Goal: Information Seeking & Learning: Check status

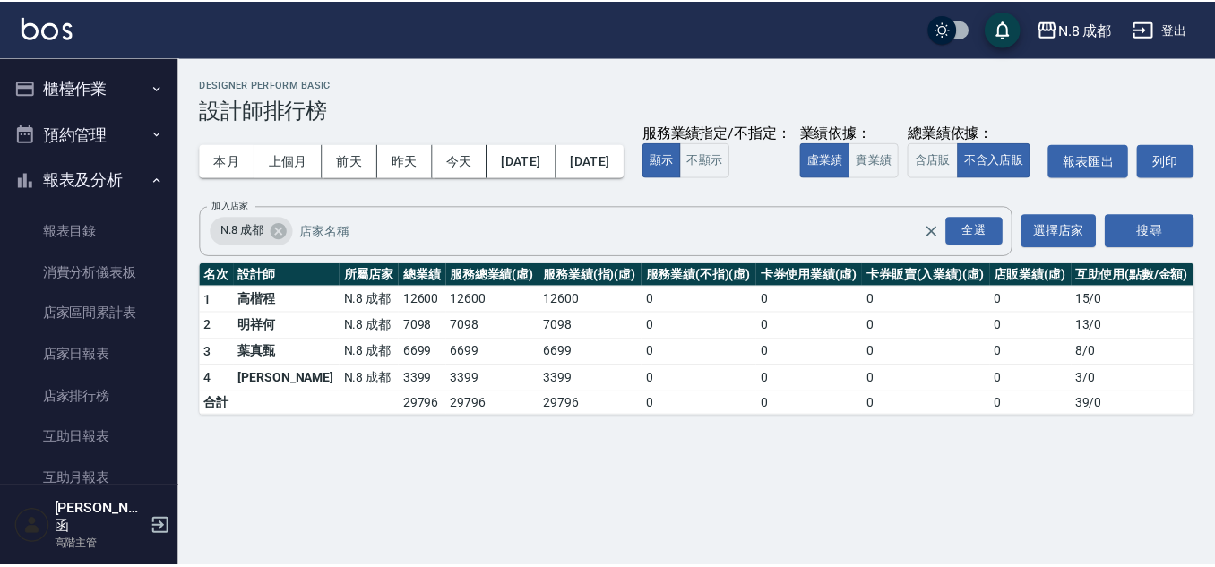
scroll to position [717, 0]
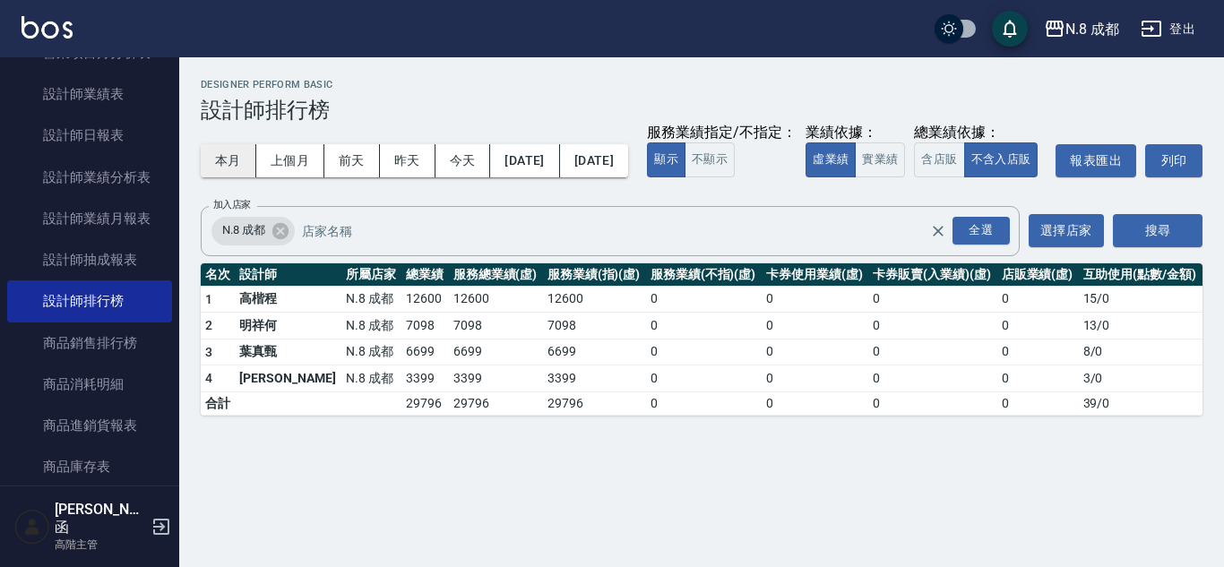
click at [225, 159] on button "本月" at bounding box center [229, 160] width 56 height 33
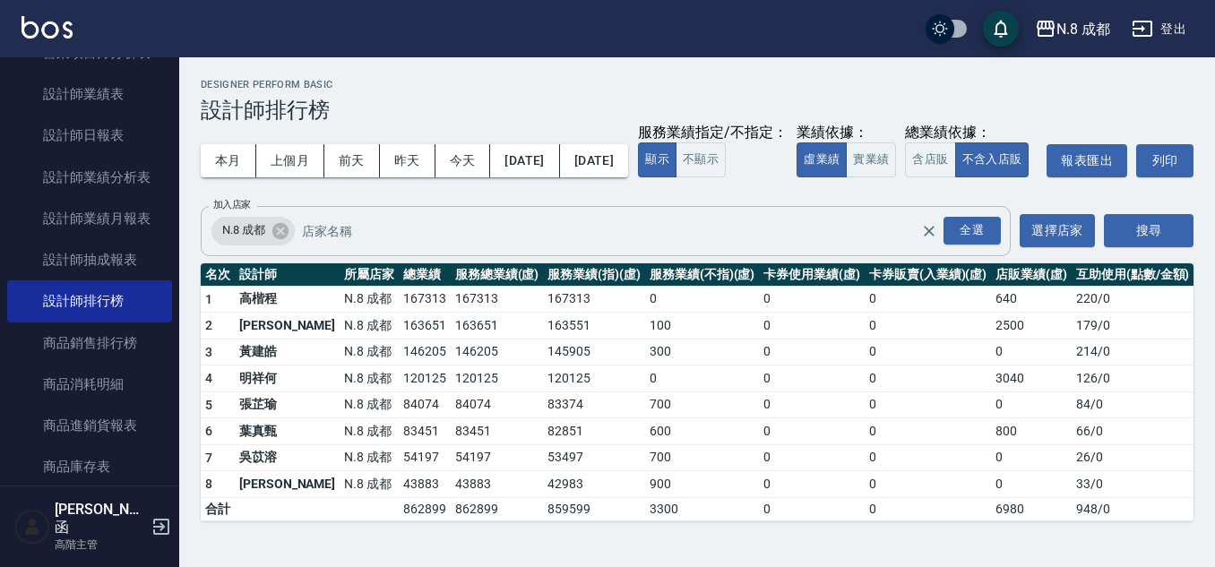
scroll to position [11, 0]
click at [368, 150] on button "前天" at bounding box center [352, 160] width 56 height 33
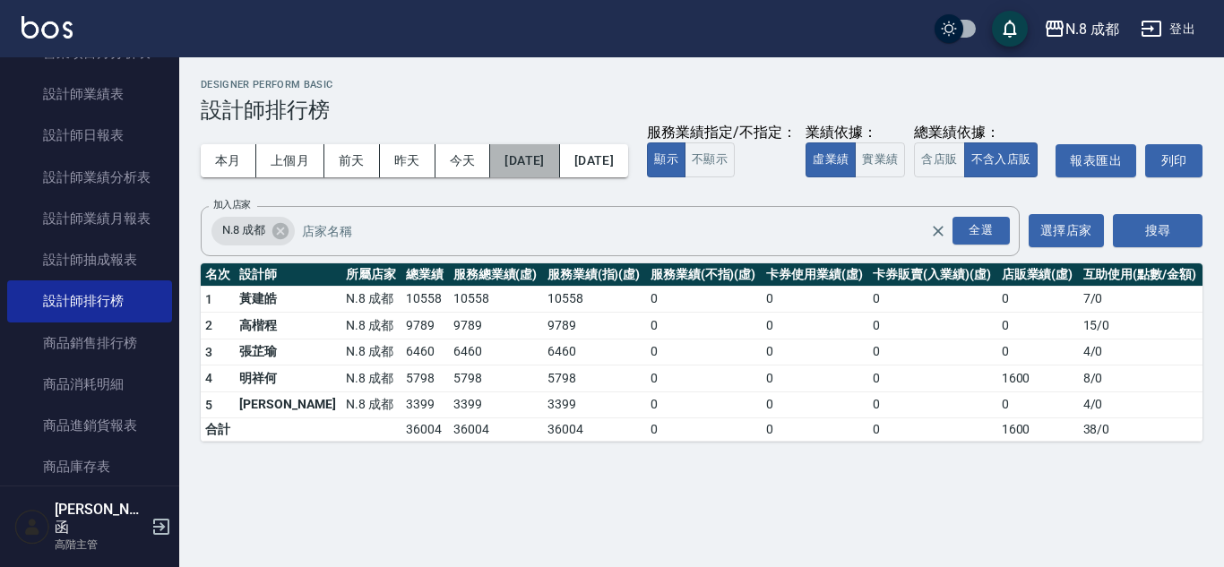
click at [559, 163] on button "[DATE]" at bounding box center [524, 160] width 69 height 33
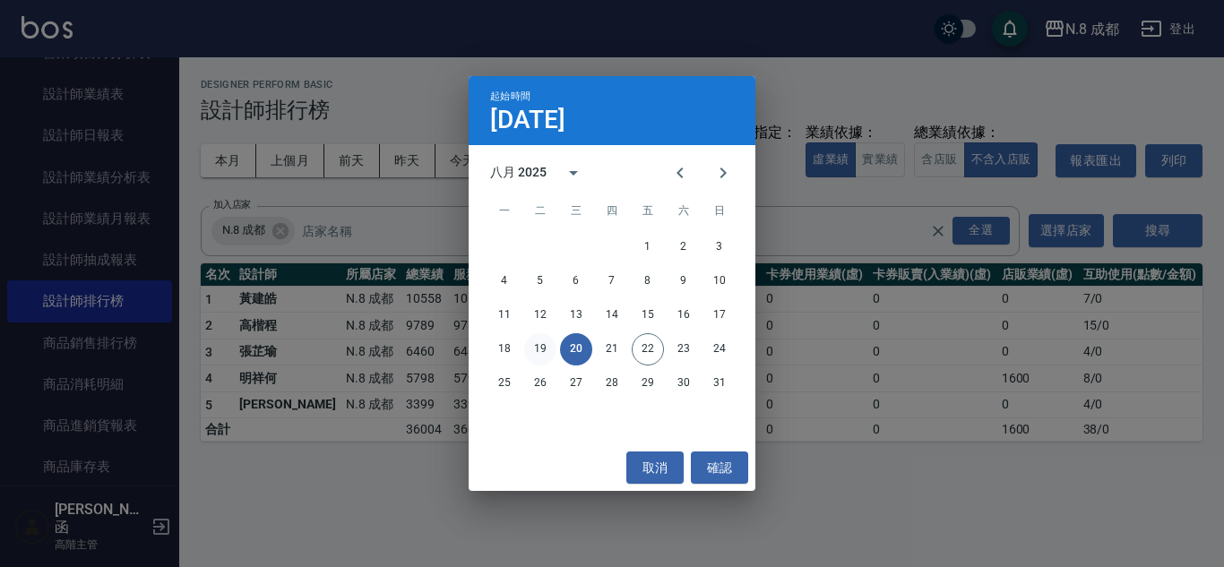
click at [547, 347] on button "19" at bounding box center [540, 349] width 32 height 32
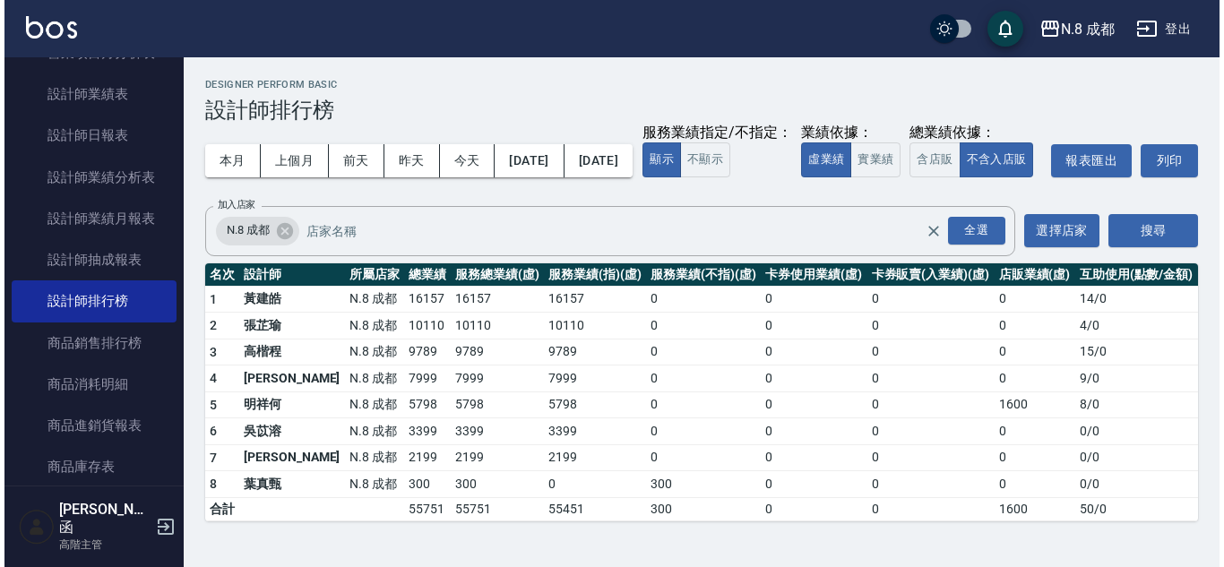
scroll to position [11, 0]
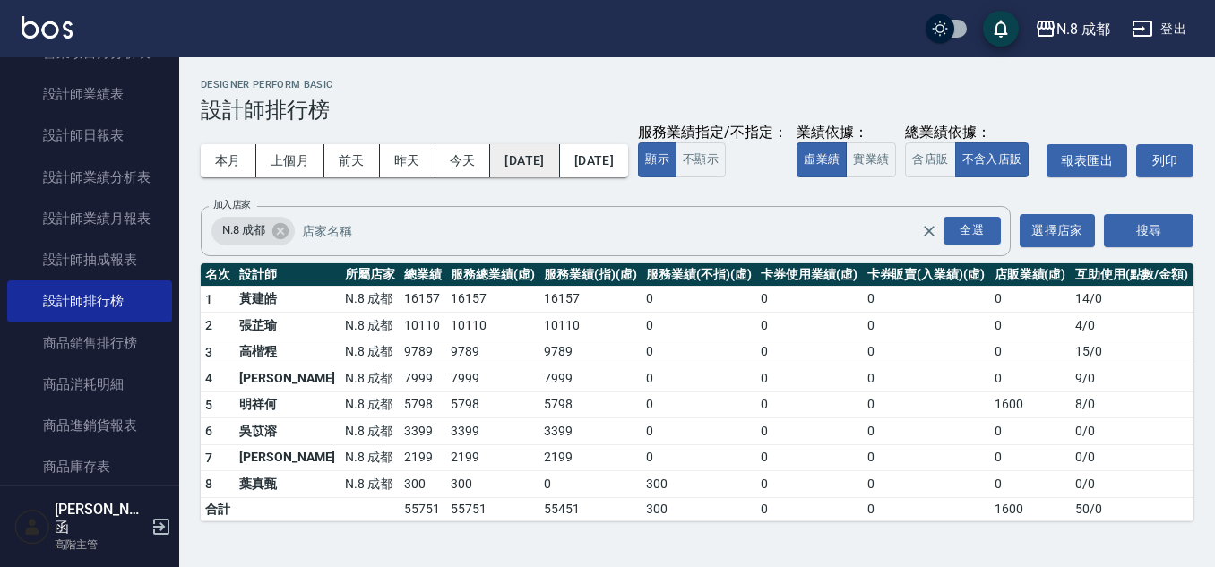
click at [515, 153] on button "[DATE]" at bounding box center [524, 160] width 69 height 33
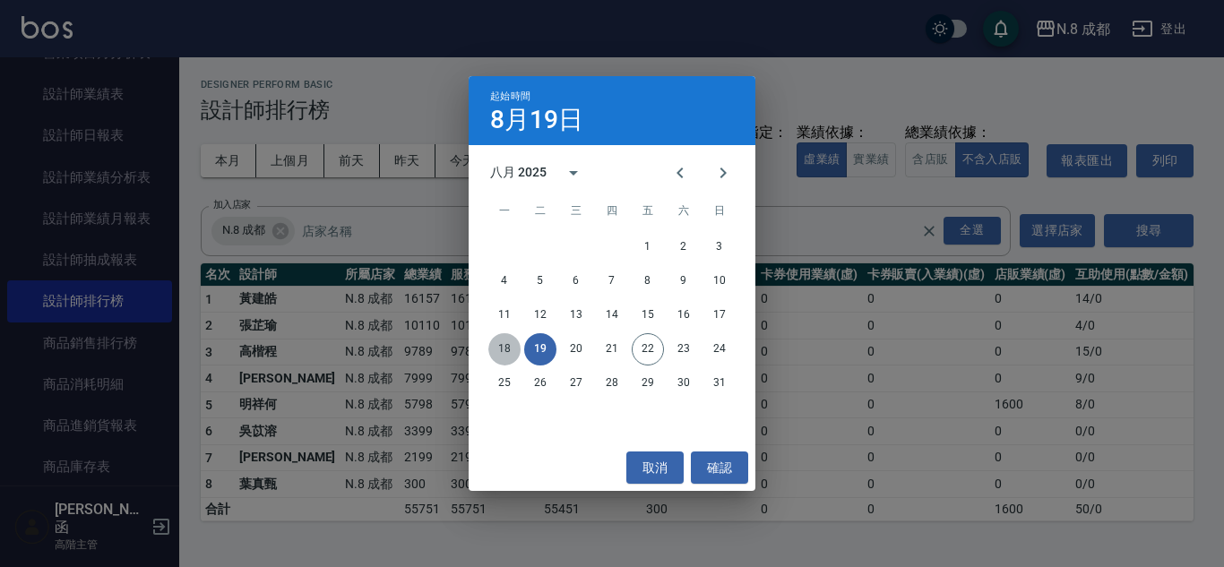
click at [514, 349] on button "18" at bounding box center [504, 349] width 32 height 32
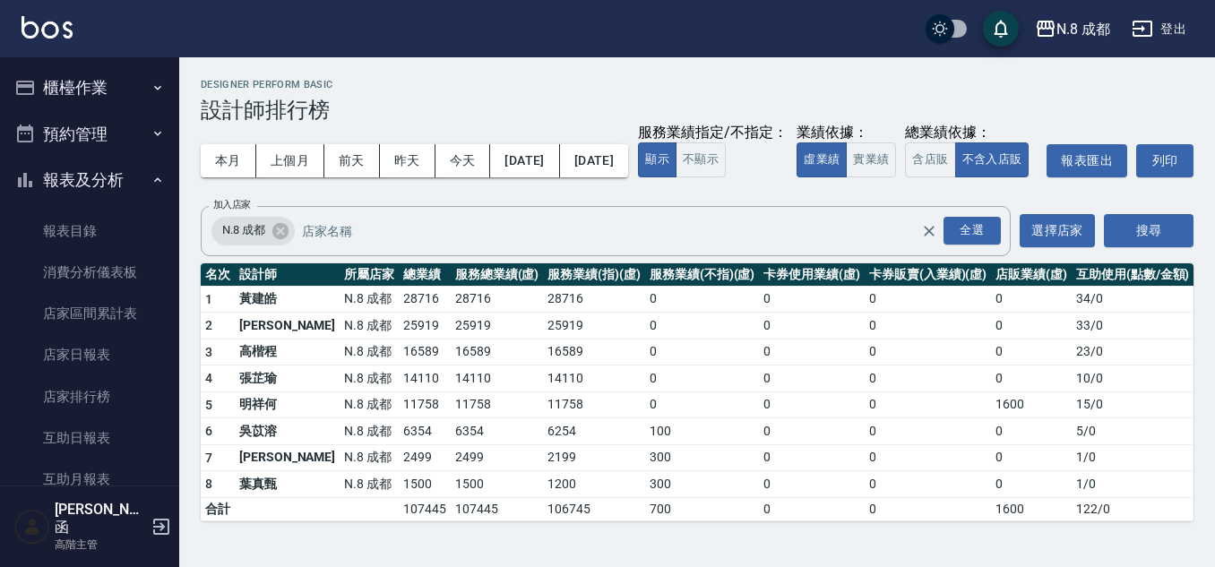
click at [91, 81] on button "櫃檯作業" at bounding box center [89, 88] width 165 height 47
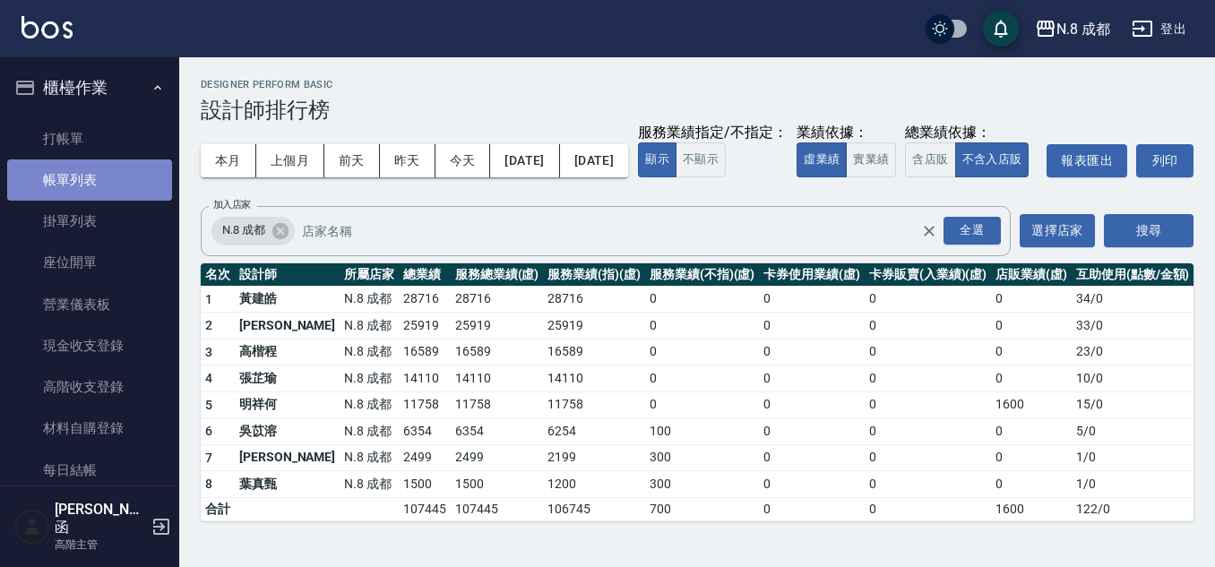
click at [93, 177] on link "帳單列表" at bounding box center [89, 180] width 165 height 41
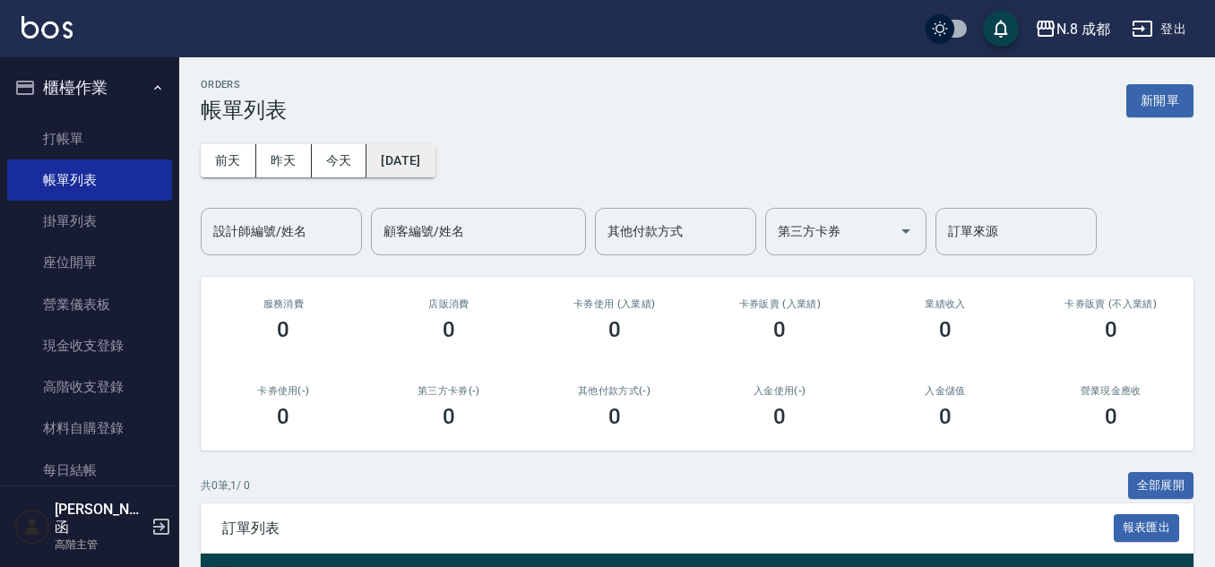
drag, startPoint x: 364, startPoint y: 168, endPoint x: 444, endPoint y: 162, distance: 79.9
click at [435, 162] on button "[DATE]" at bounding box center [401, 160] width 68 height 33
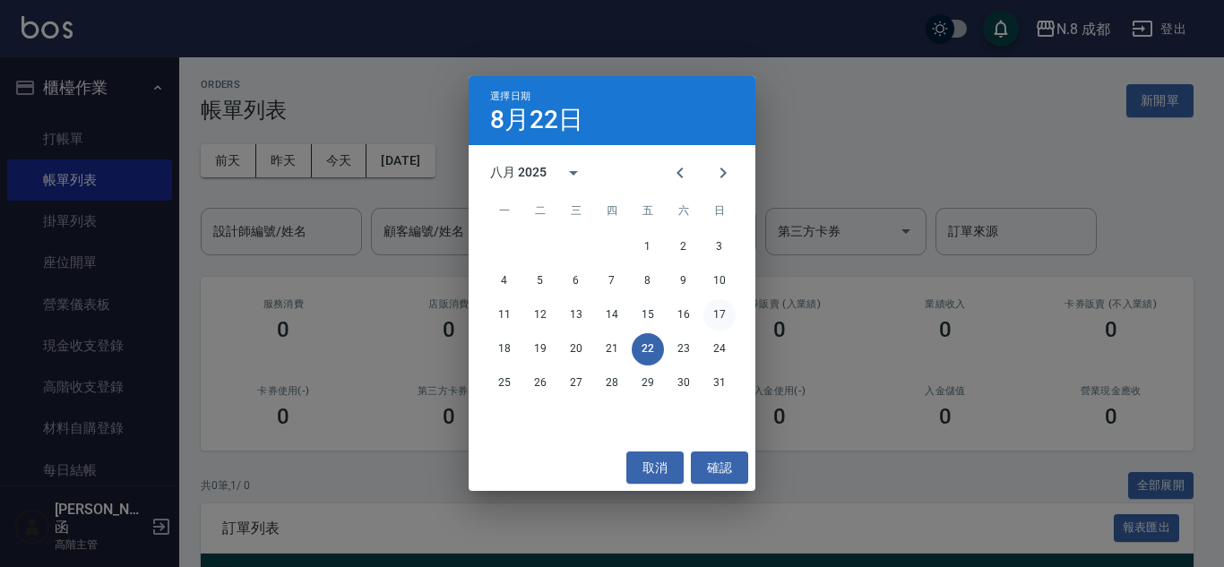
click at [728, 307] on button "17" at bounding box center [719, 315] width 32 height 32
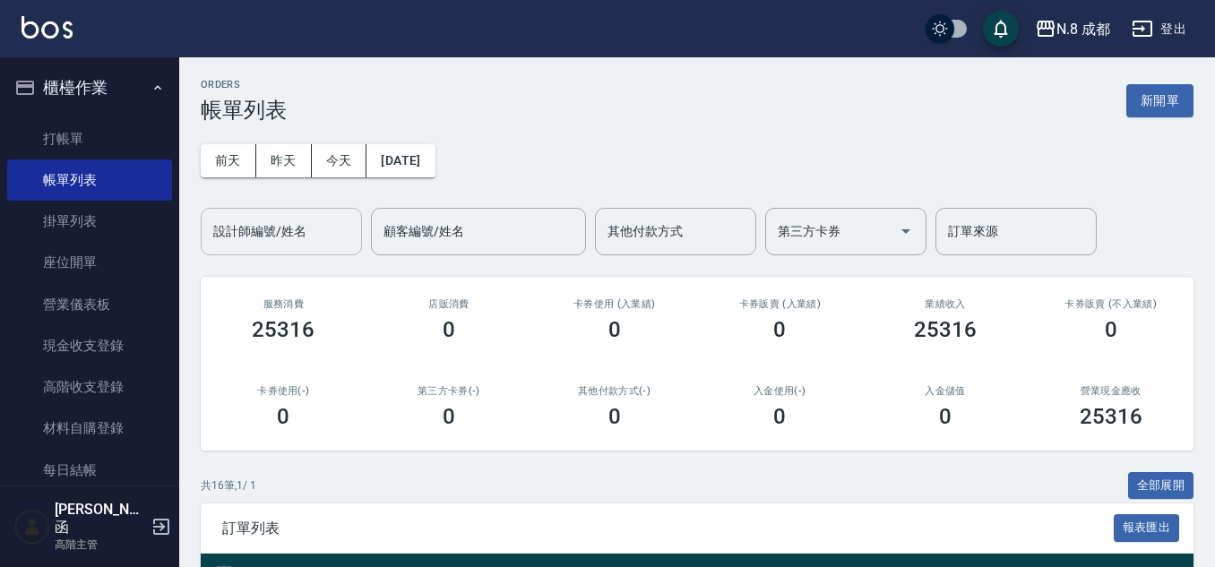
click at [307, 224] on input "設計師編號/姓名" at bounding box center [281, 231] width 145 height 31
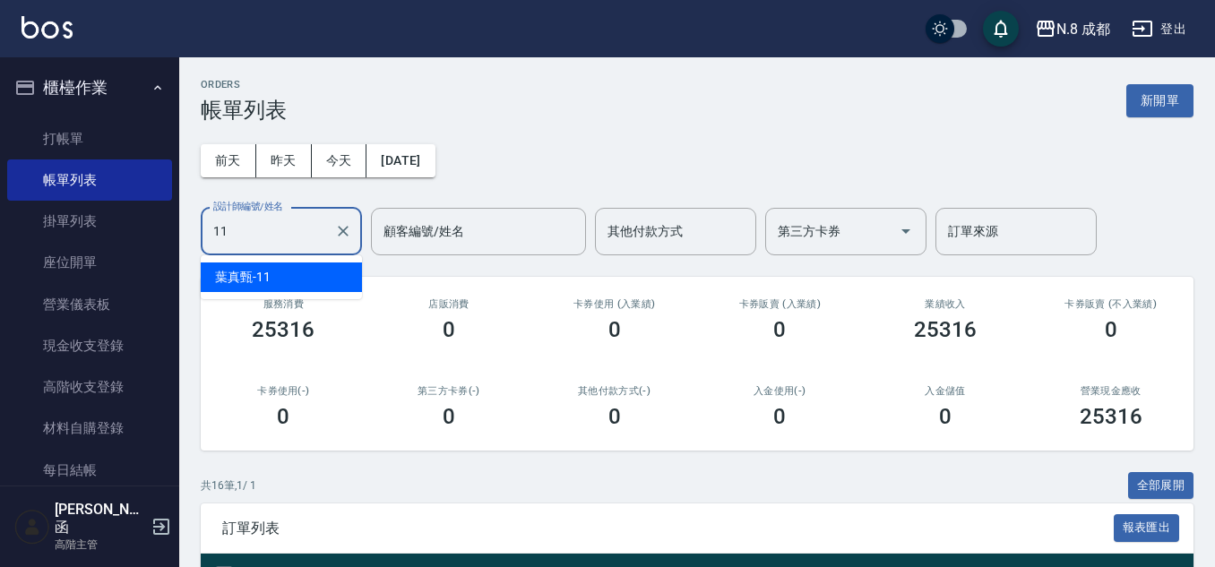
click at [286, 274] on div "[PERSON_NAME]-11" at bounding box center [281, 278] width 161 height 30
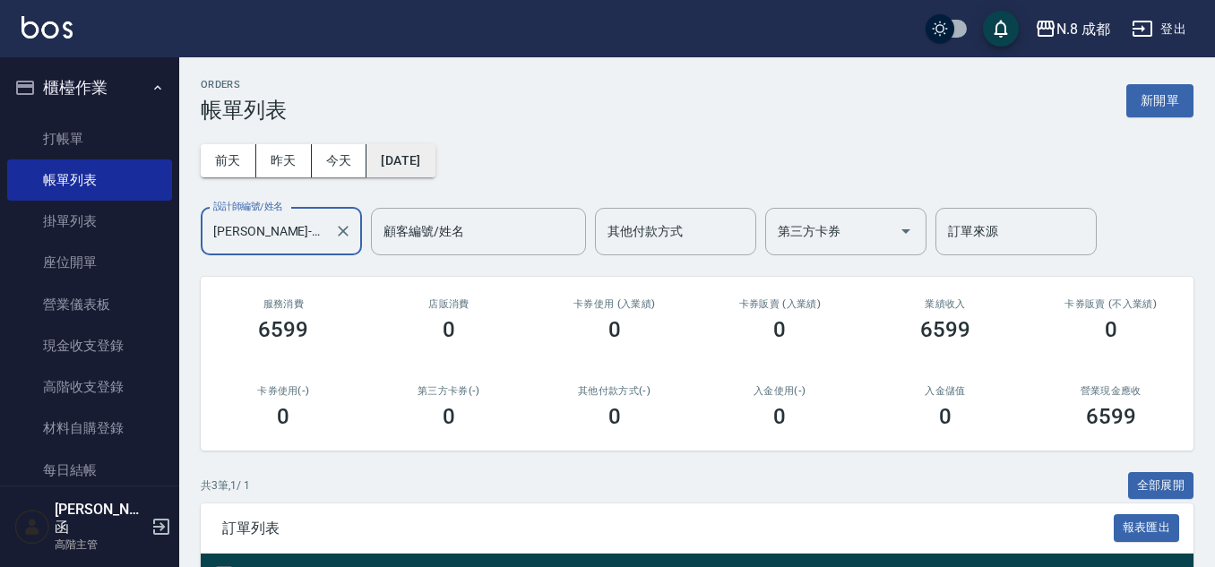
type input "[PERSON_NAME]-11"
click at [407, 165] on button "[DATE]" at bounding box center [401, 160] width 68 height 33
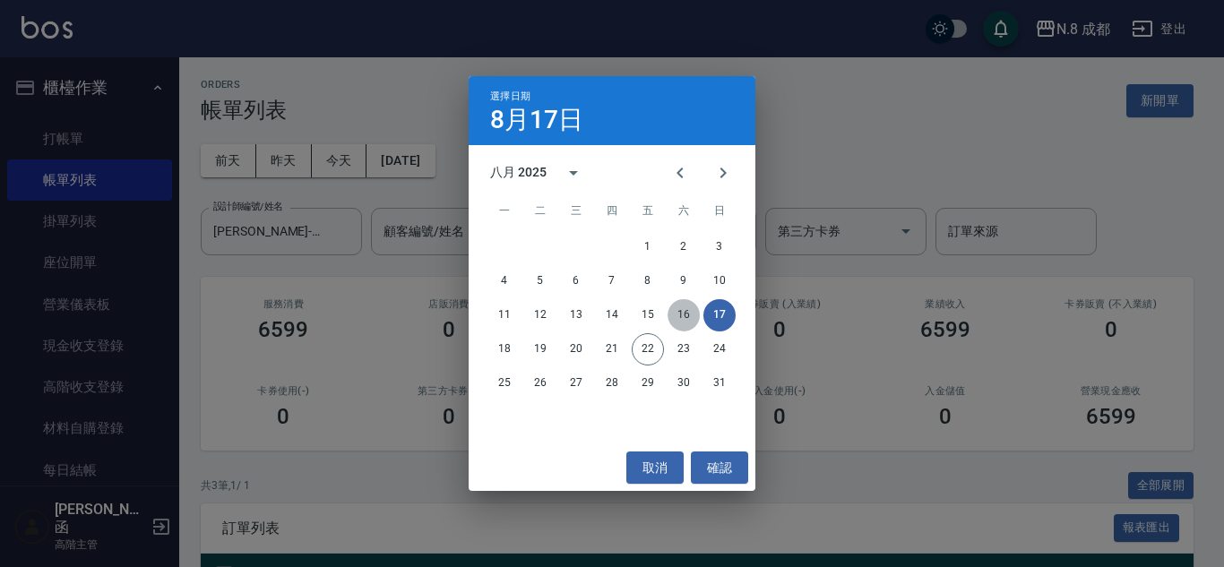
click at [682, 314] on button "16" at bounding box center [684, 315] width 32 height 32
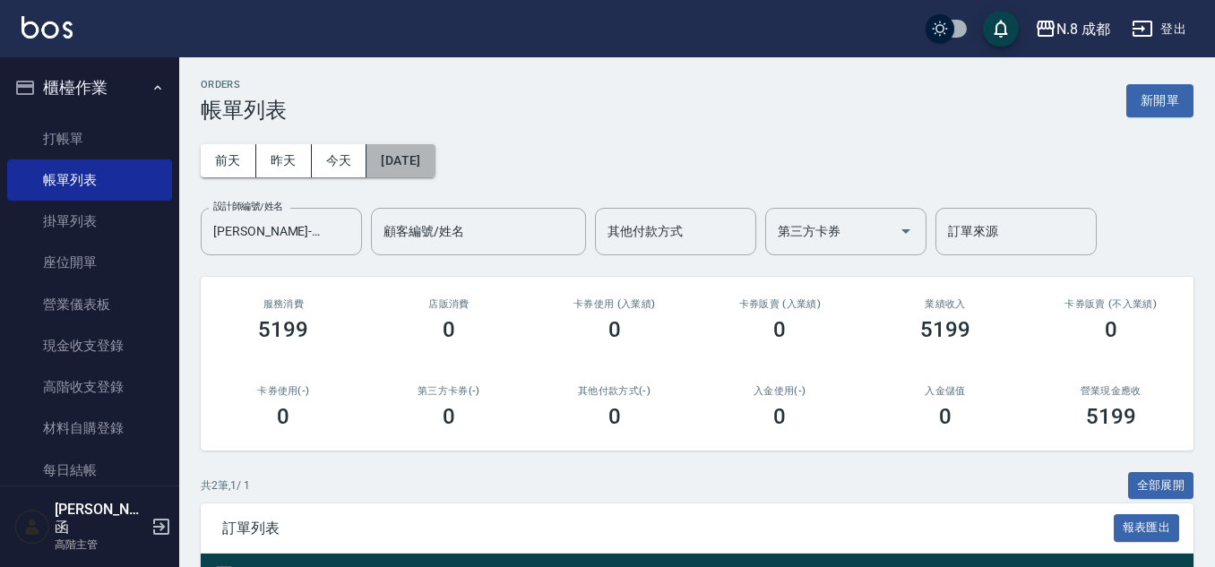
click at [435, 174] on button "[DATE]" at bounding box center [401, 160] width 68 height 33
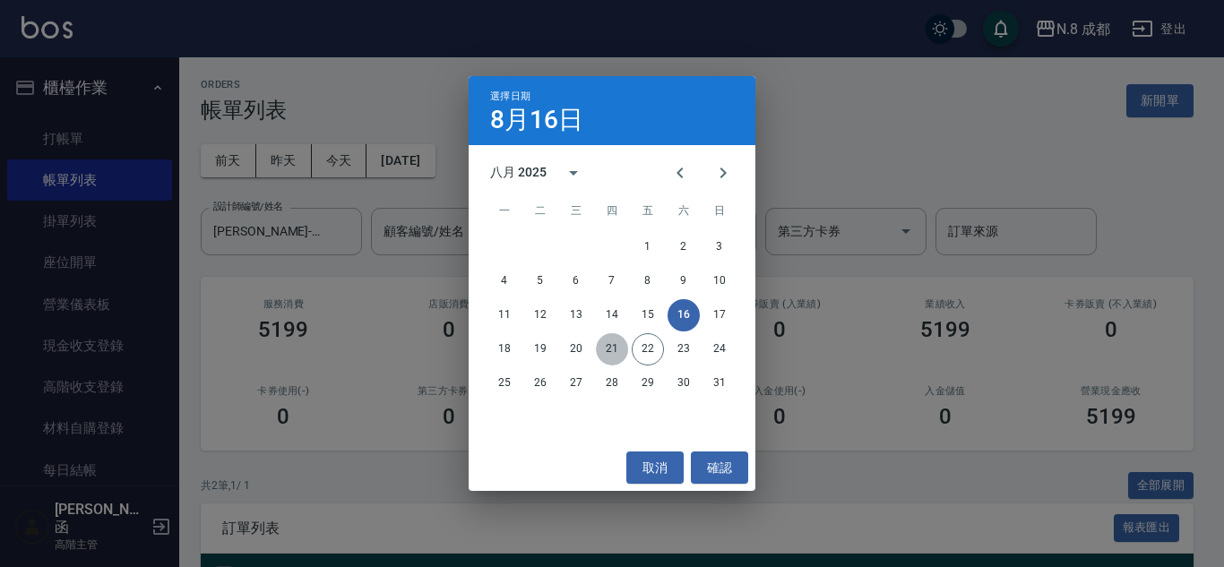
click at [613, 346] on button "21" at bounding box center [612, 349] width 32 height 32
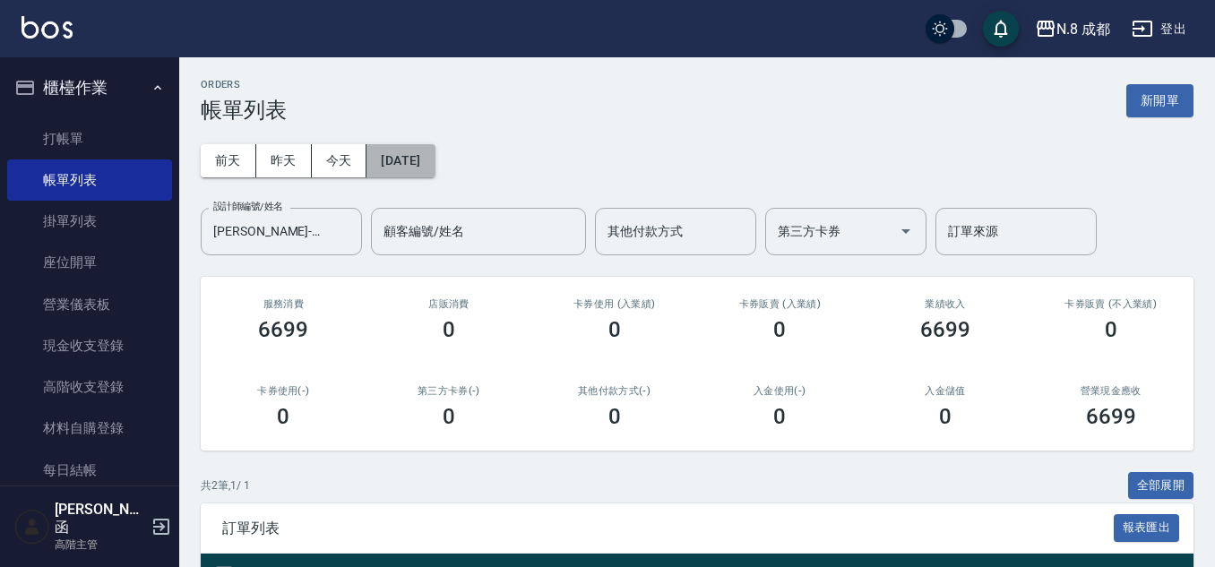
click at [393, 171] on button "[DATE]" at bounding box center [401, 160] width 68 height 33
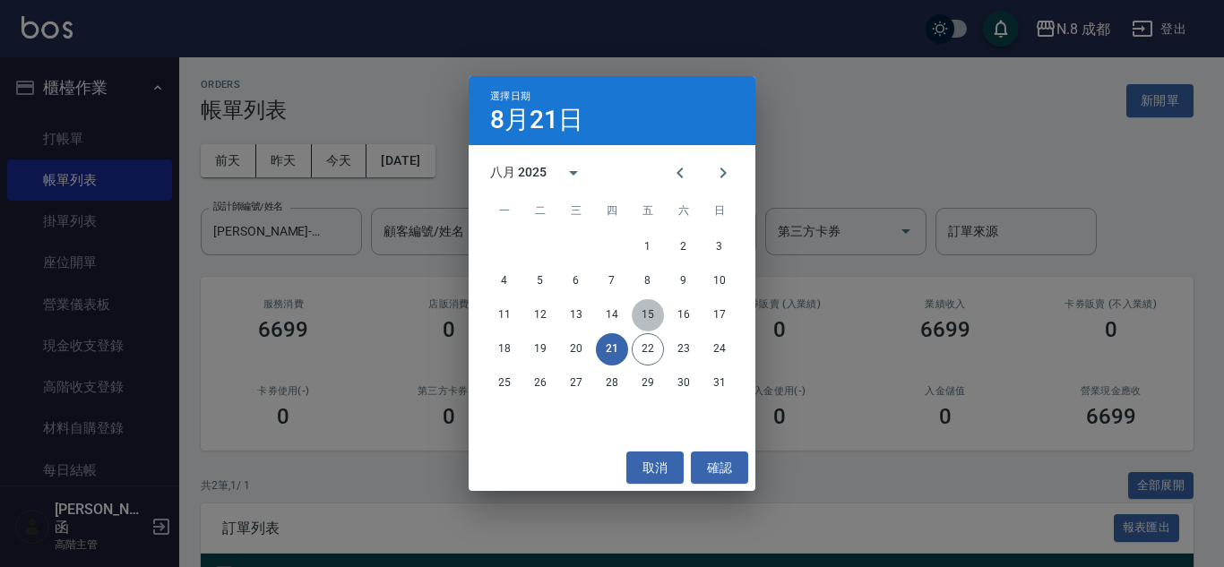
click at [642, 312] on button "15" at bounding box center [648, 315] width 32 height 32
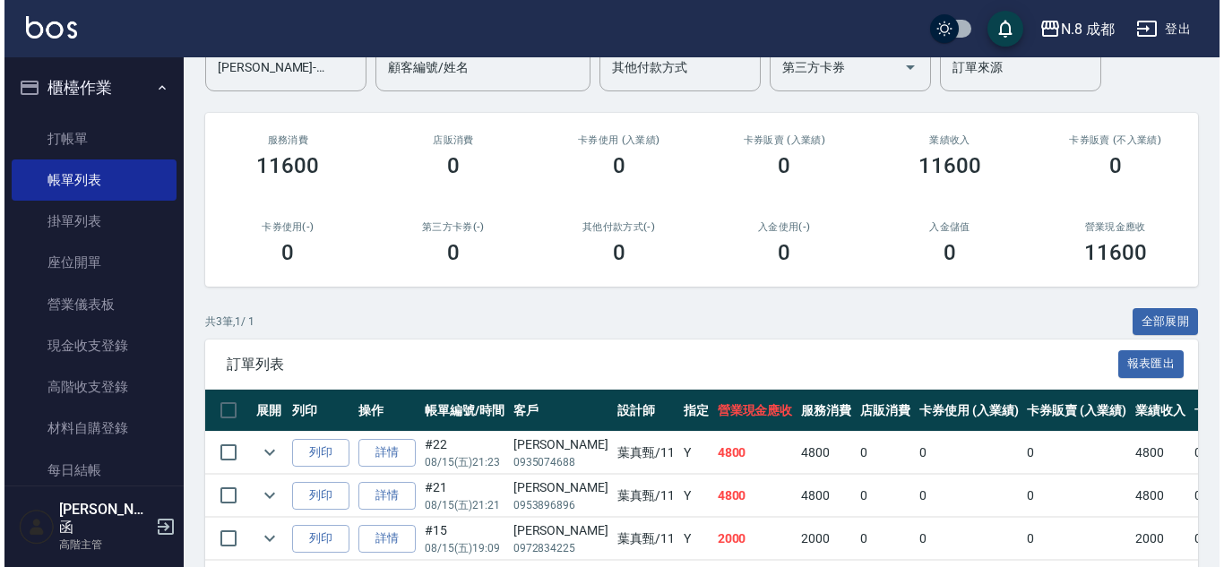
scroll to position [62, 0]
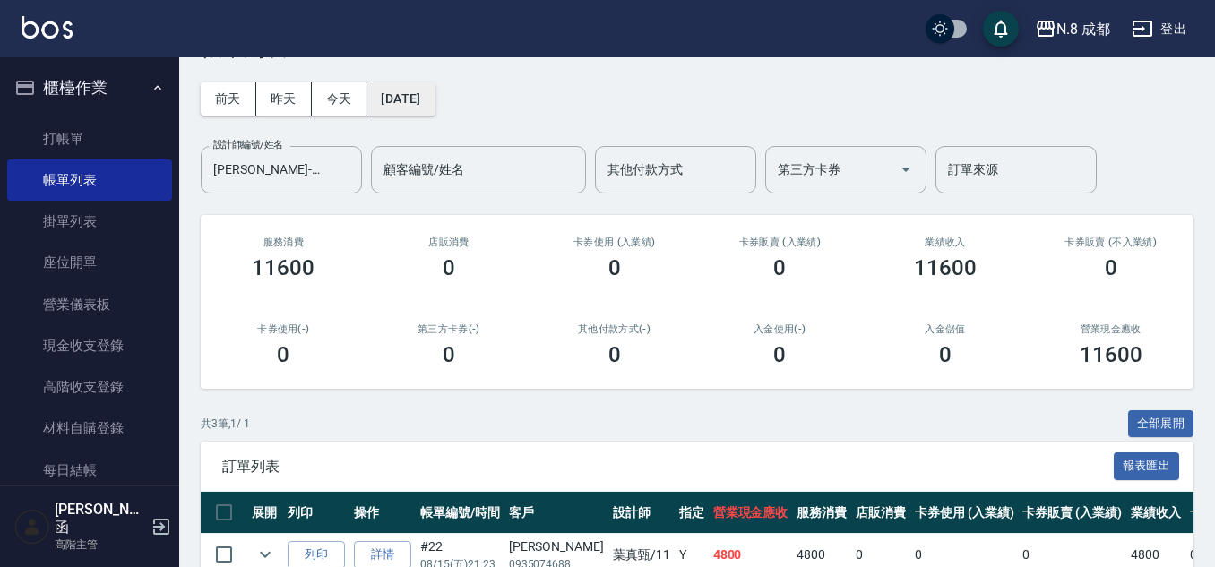
click at [385, 111] on button "[DATE]" at bounding box center [401, 98] width 68 height 33
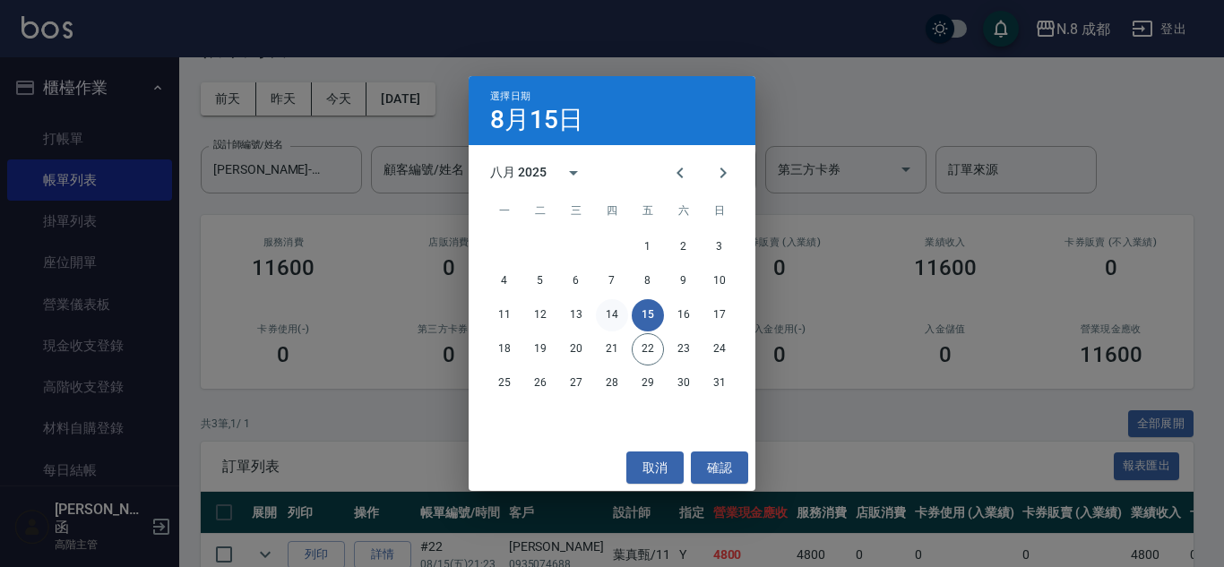
click at [607, 313] on button "14" at bounding box center [612, 315] width 32 height 32
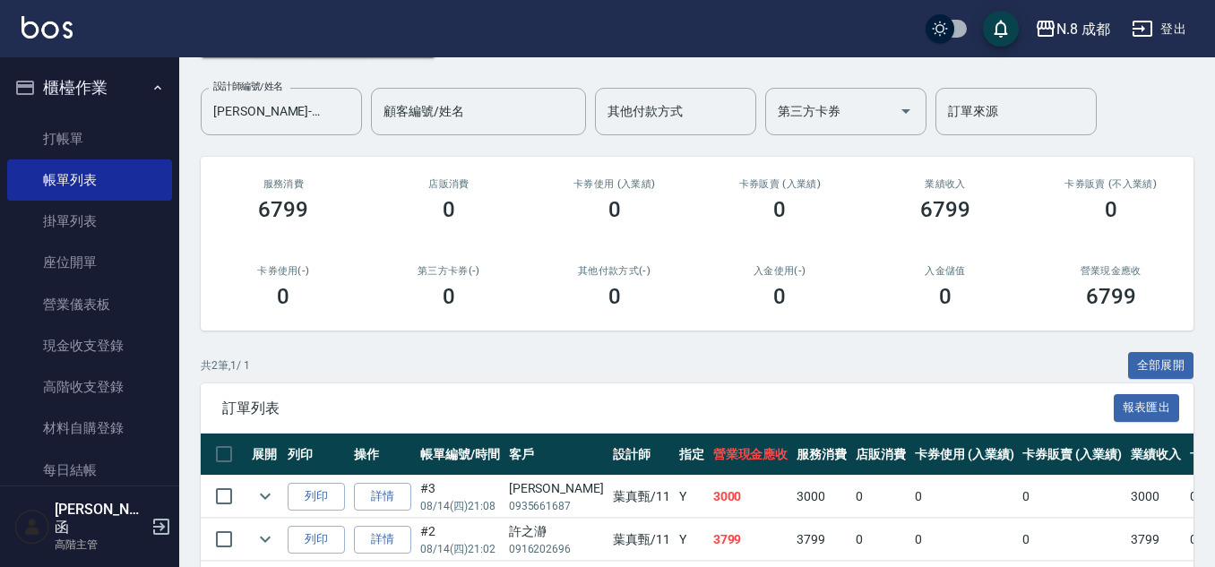
scroll to position [19, 0]
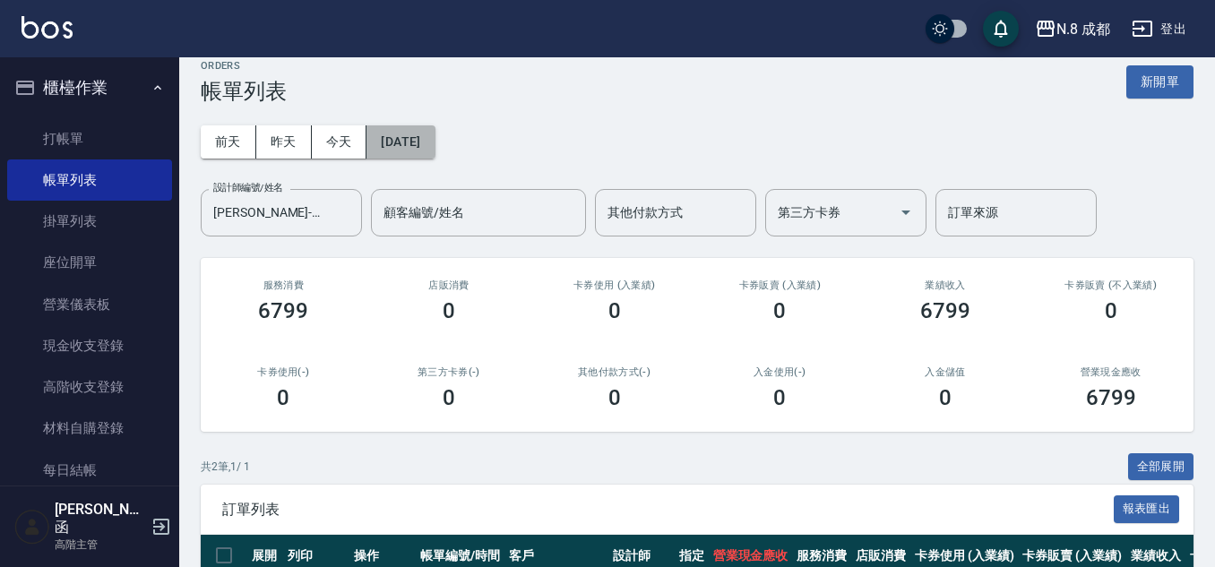
click at [407, 137] on button "[DATE]" at bounding box center [401, 141] width 68 height 33
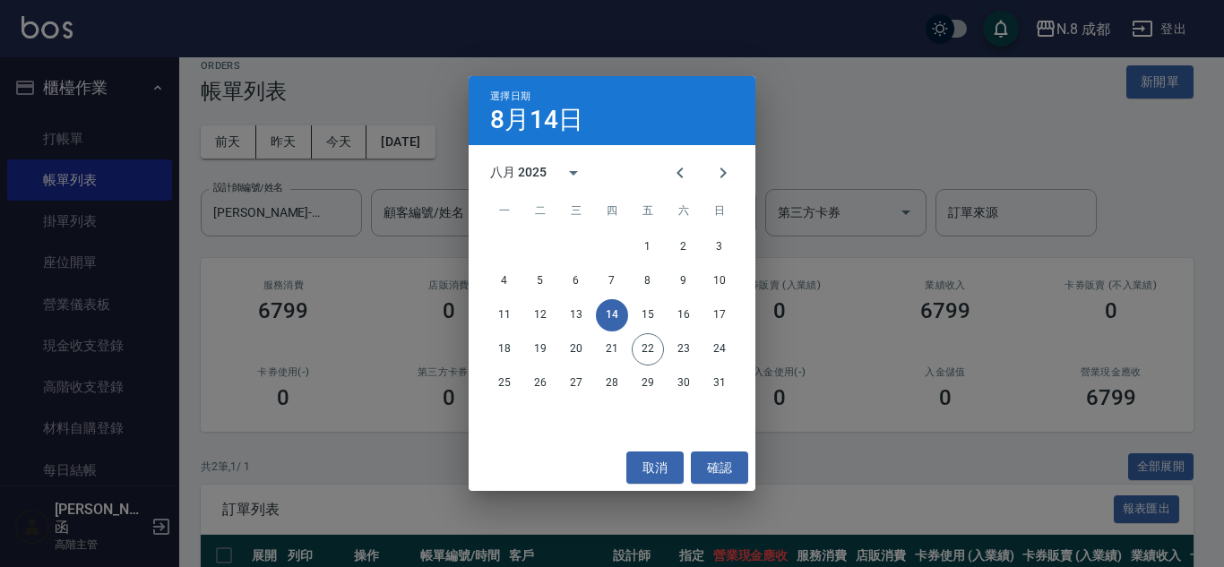
click at [435, 79] on div "選擇日期 [DATE] 八月 2025 一 二 三 四 五 六 日 1 2 3 4 5 6 7 8 9 10 11 12 13 14 15 16 17 18 …" at bounding box center [612, 283] width 1224 height 567
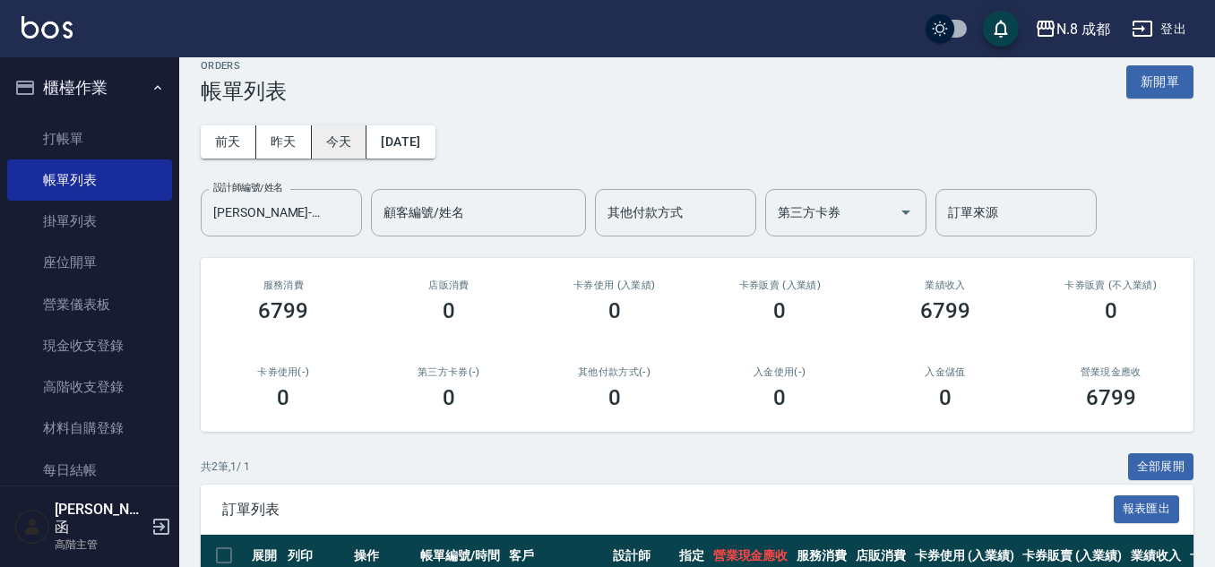
click at [332, 133] on button "今天" at bounding box center [340, 141] width 56 height 33
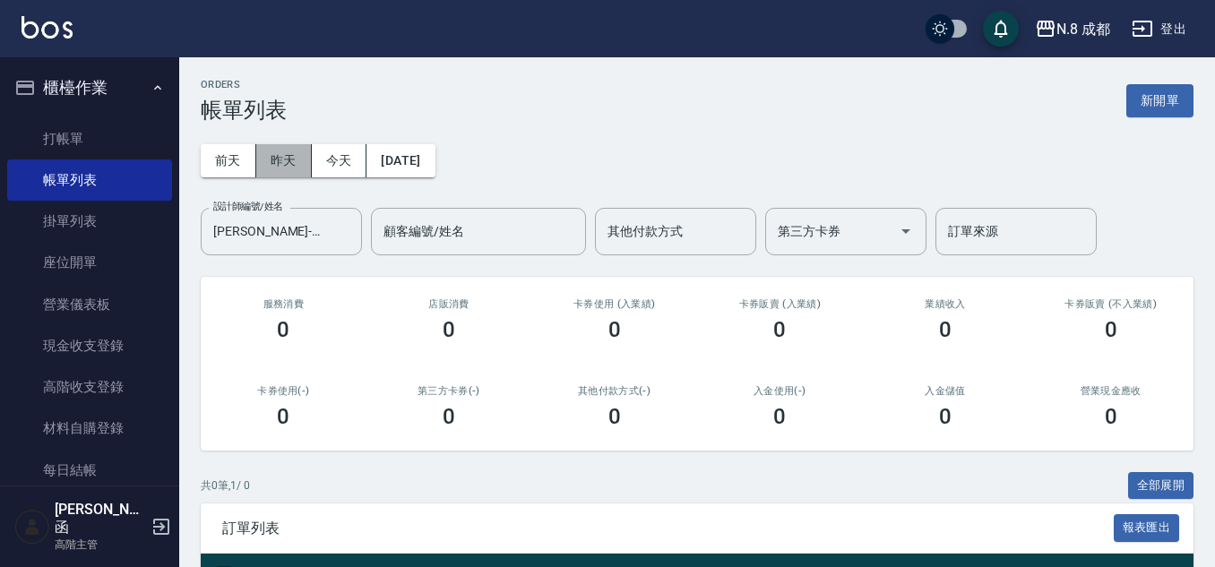
click at [281, 163] on button "昨天" at bounding box center [284, 160] width 56 height 33
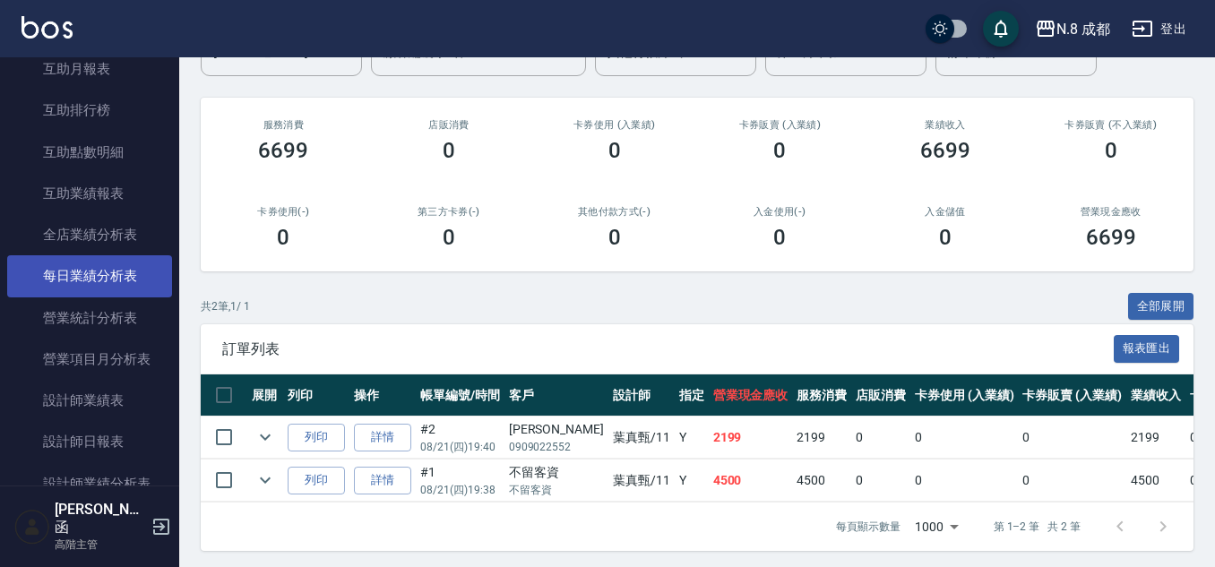
scroll to position [1165, 0]
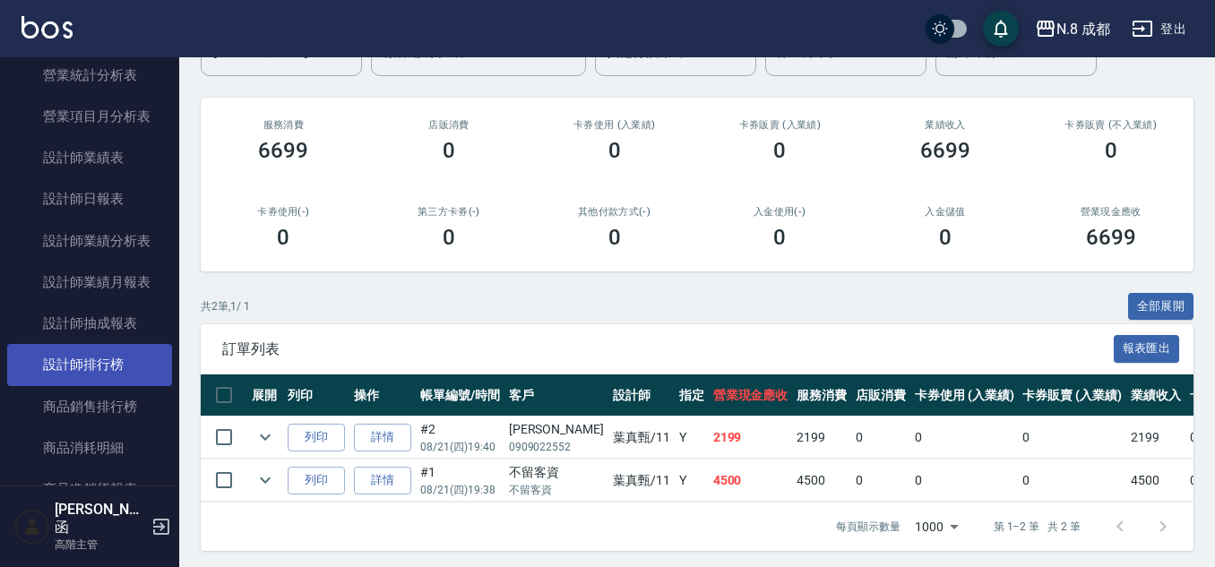
click at [77, 367] on link "設計師排行榜" at bounding box center [89, 364] width 165 height 41
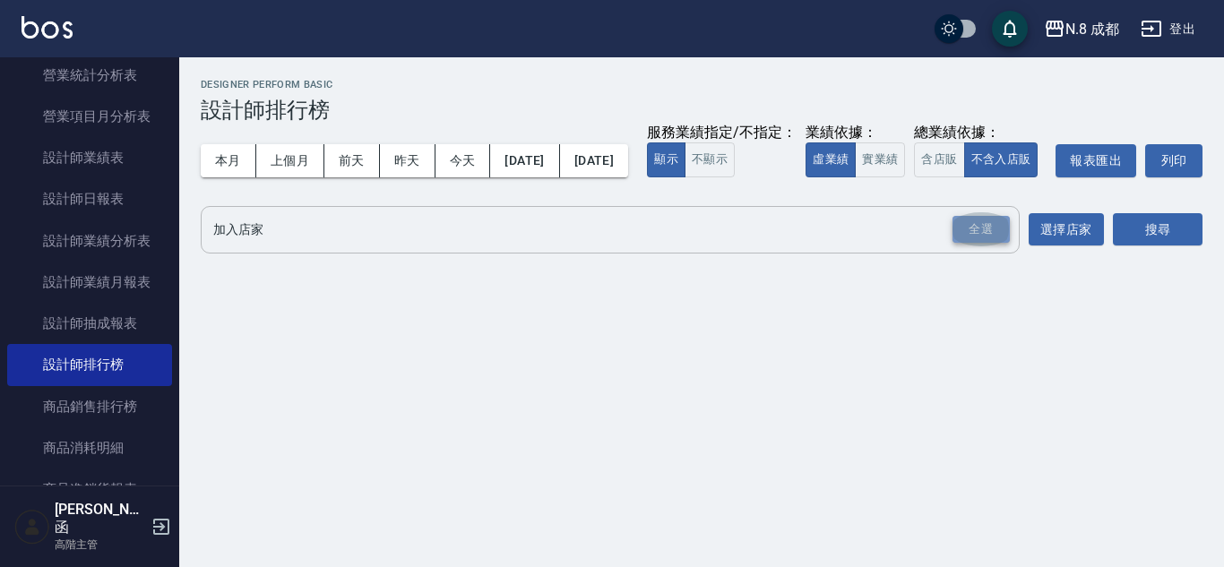
click at [964, 244] on div "全選" at bounding box center [981, 230] width 57 height 28
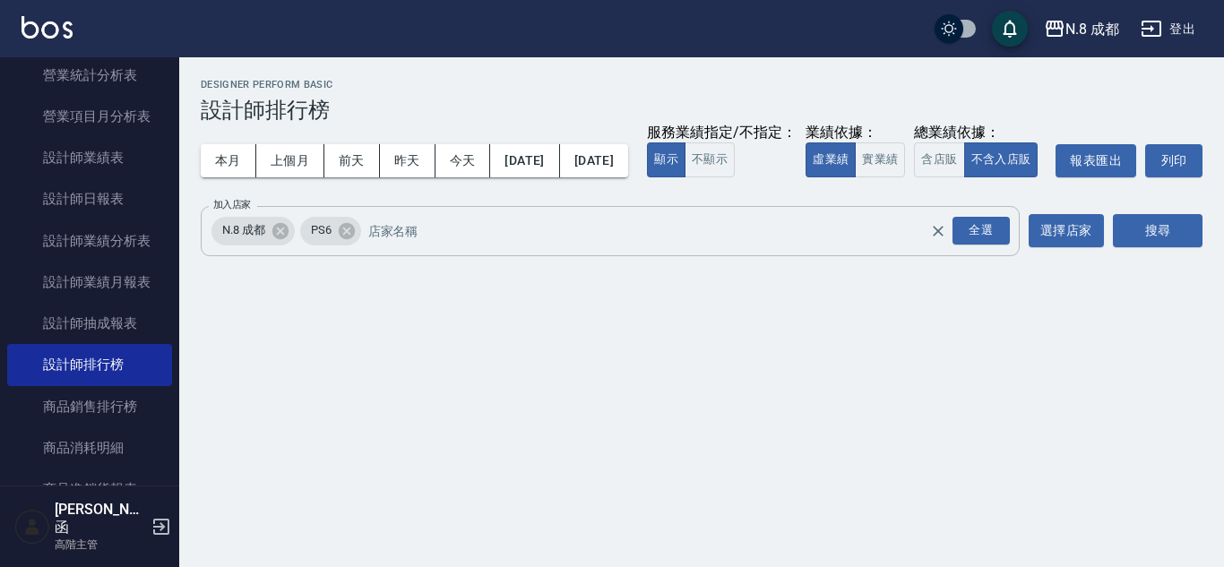
click at [352, 246] on div "PS6" at bounding box center [330, 231] width 61 height 29
click at [359, 246] on div "PS6" at bounding box center [330, 231] width 61 height 29
click at [341, 238] on icon at bounding box center [346, 230] width 16 height 16
click at [1165, 247] on button "搜尋" at bounding box center [1158, 230] width 90 height 33
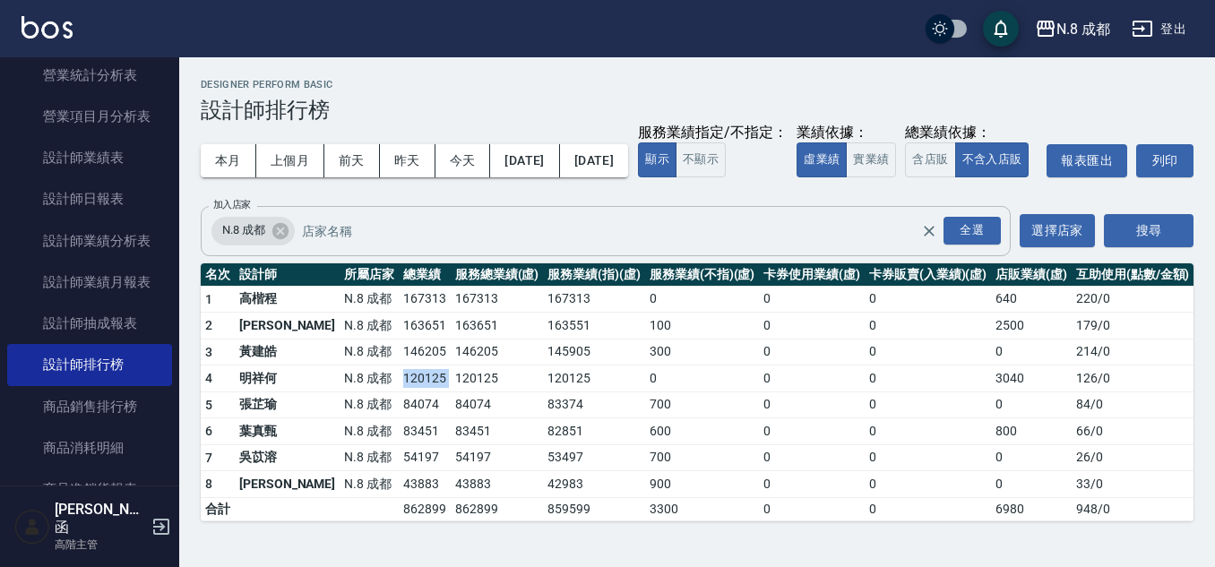
drag, startPoint x: 340, startPoint y: 409, endPoint x: 404, endPoint y: 413, distance: 64.7
click at [404, 393] on tr "4 明祥[PERSON_NAME]8 成都 120125 120125 120125 0 0 0 3040 126 / 0" at bounding box center [697, 379] width 993 height 27
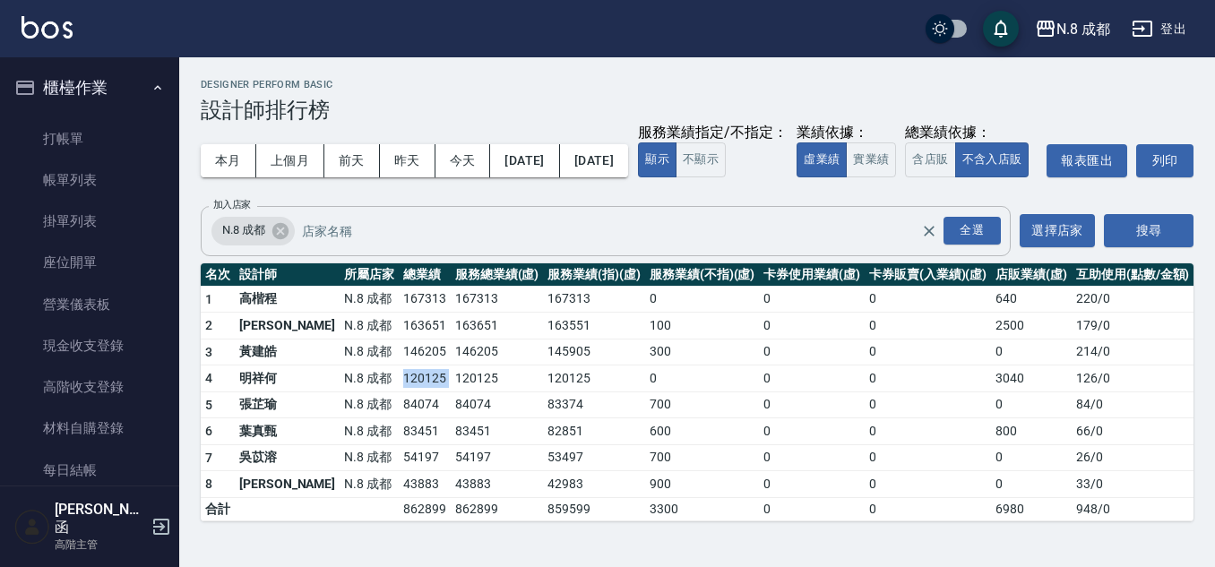
click at [88, 91] on button "櫃檯作業" at bounding box center [89, 88] width 165 height 47
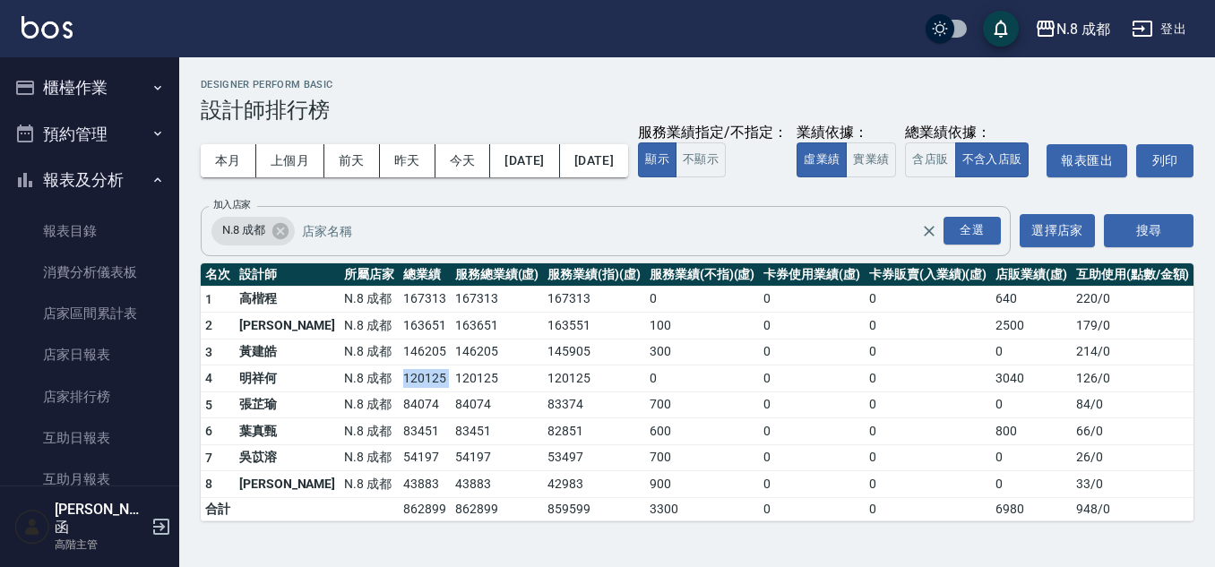
click at [108, 175] on button "報表及分析" at bounding box center [89, 180] width 165 height 47
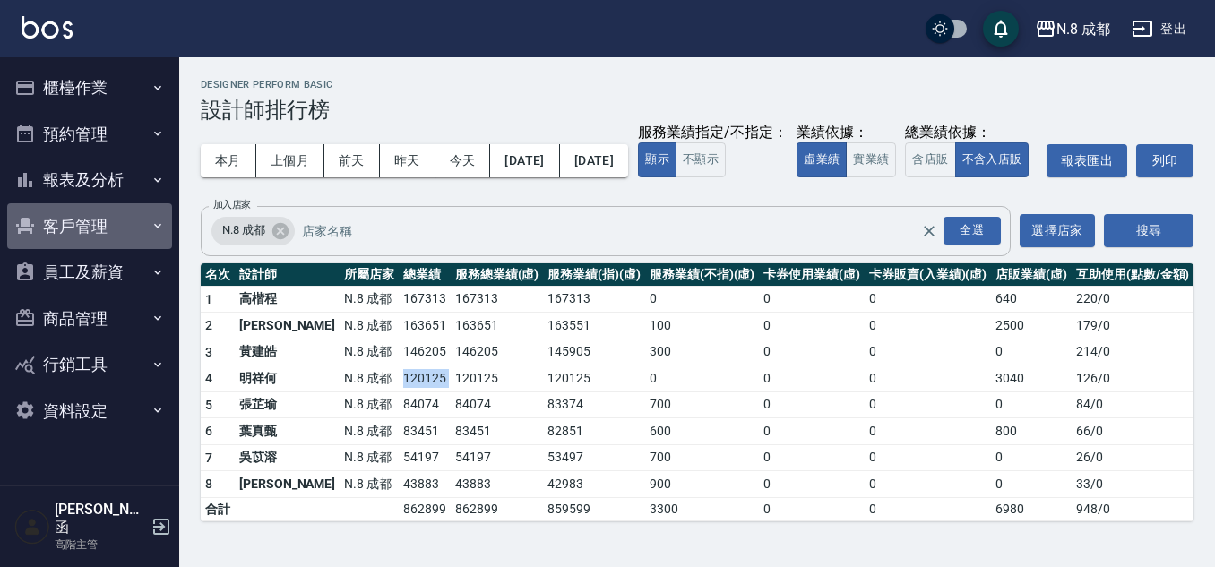
click at [115, 225] on button "客戶管理" at bounding box center [89, 226] width 165 height 47
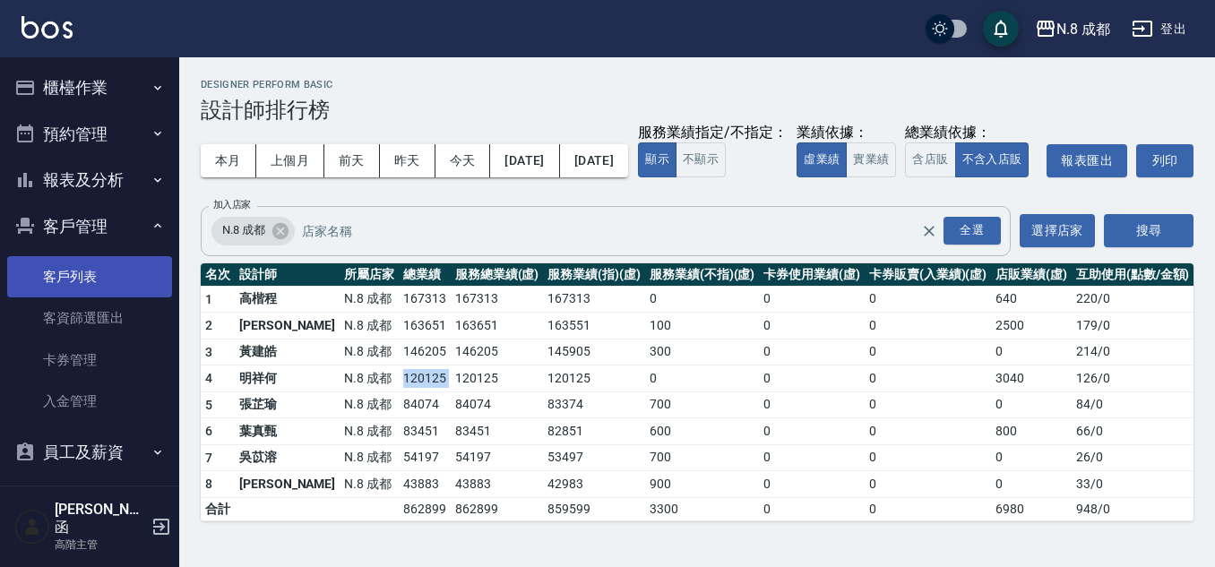
click at [105, 279] on link "客戶列表" at bounding box center [89, 276] width 165 height 41
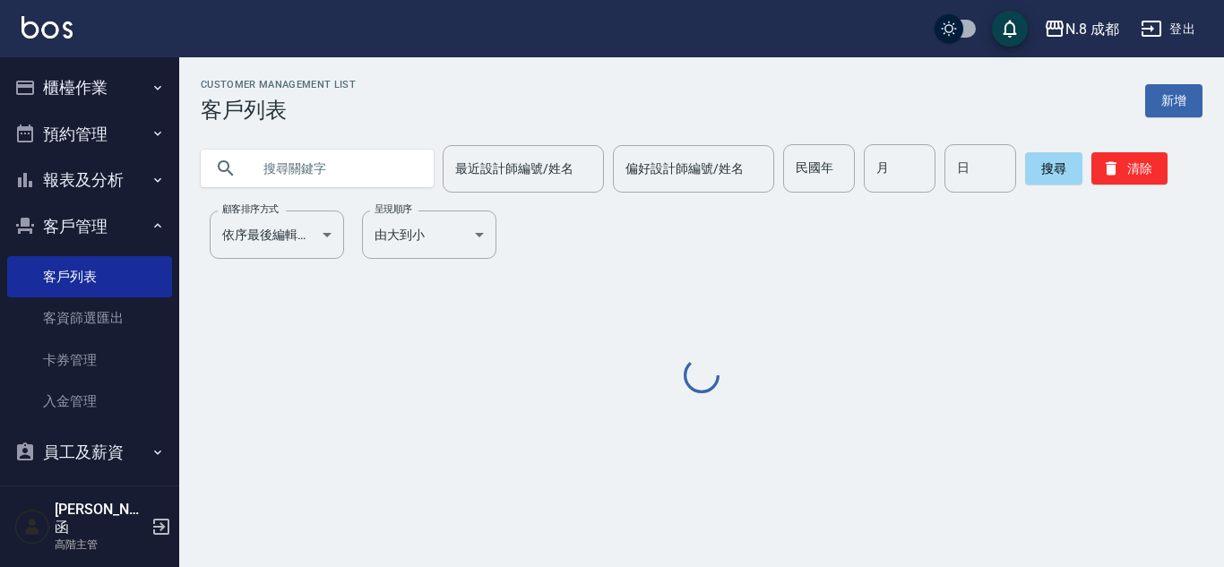
click at [380, 164] on input "text" at bounding box center [335, 168] width 168 height 48
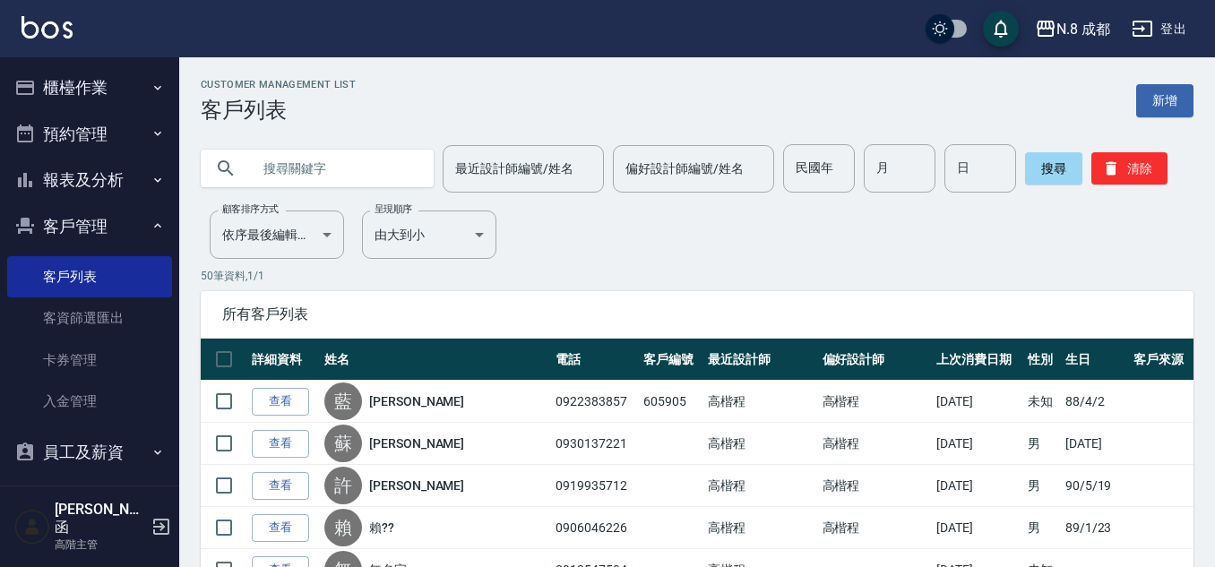
click at [342, 164] on input "text" at bounding box center [335, 168] width 168 height 48
click at [395, 116] on div "Customer Management List 客戶列表 新增" at bounding box center [697, 101] width 993 height 44
click at [420, 97] on div "Customer Management List 客戶列表 新增" at bounding box center [697, 101] width 993 height 44
click at [341, 179] on input "text" at bounding box center [335, 168] width 168 height 48
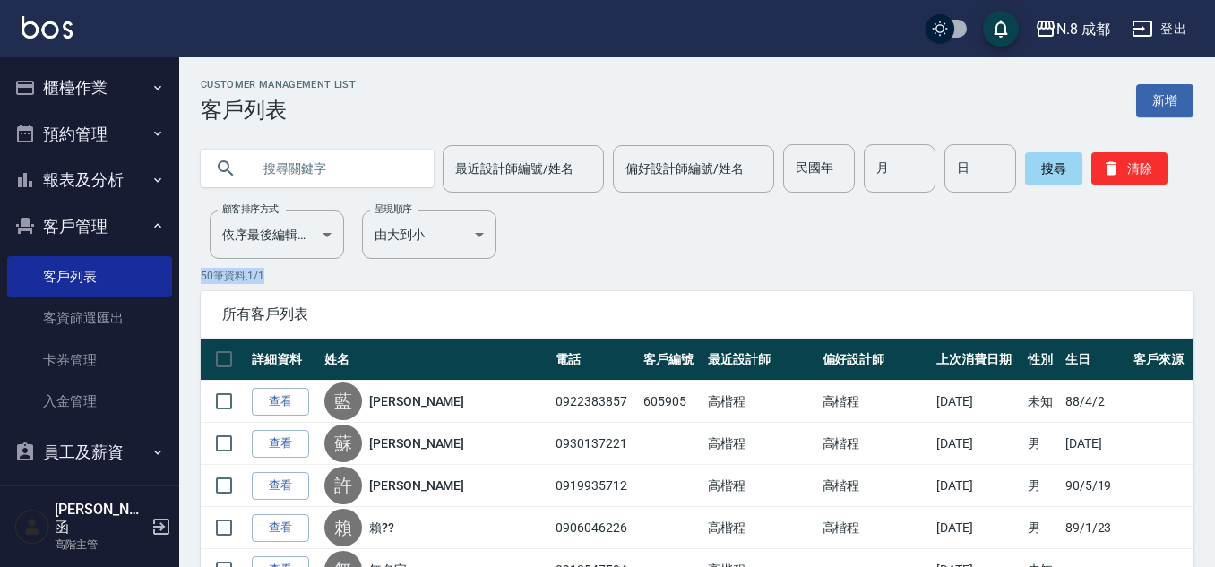
drag, startPoint x: 201, startPoint y: 274, endPoint x: 274, endPoint y: 275, distance: 73.5
click at [274, 275] on p "50 筆資料, 1 / 1" at bounding box center [697, 276] width 993 height 16
click at [299, 275] on p "50 筆資料, 1 / 1" at bounding box center [697, 276] width 993 height 16
drag, startPoint x: 202, startPoint y: 272, endPoint x: 272, endPoint y: 273, distance: 70.8
click at [272, 273] on p "50 筆資料, 1 / 1" at bounding box center [697, 276] width 993 height 16
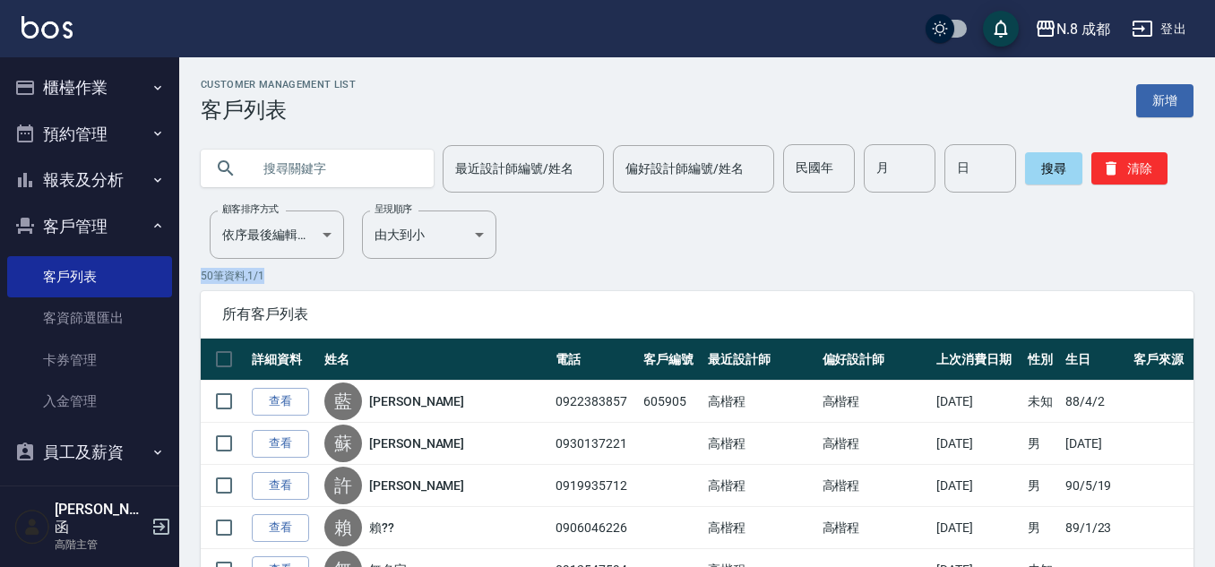
click at [311, 276] on p "50 筆資料, 1 / 1" at bounding box center [697, 276] width 993 height 16
drag, startPoint x: 202, startPoint y: 273, endPoint x: 281, endPoint y: 276, distance: 79.8
click at [281, 276] on p "50 筆資料, 1 / 1" at bounding box center [697, 276] width 993 height 16
click at [282, 275] on p "50 筆資料, 1 / 1" at bounding box center [697, 276] width 993 height 16
drag, startPoint x: 201, startPoint y: 274, endPoint x: 285, endPoint y: 277, distance: 84.3
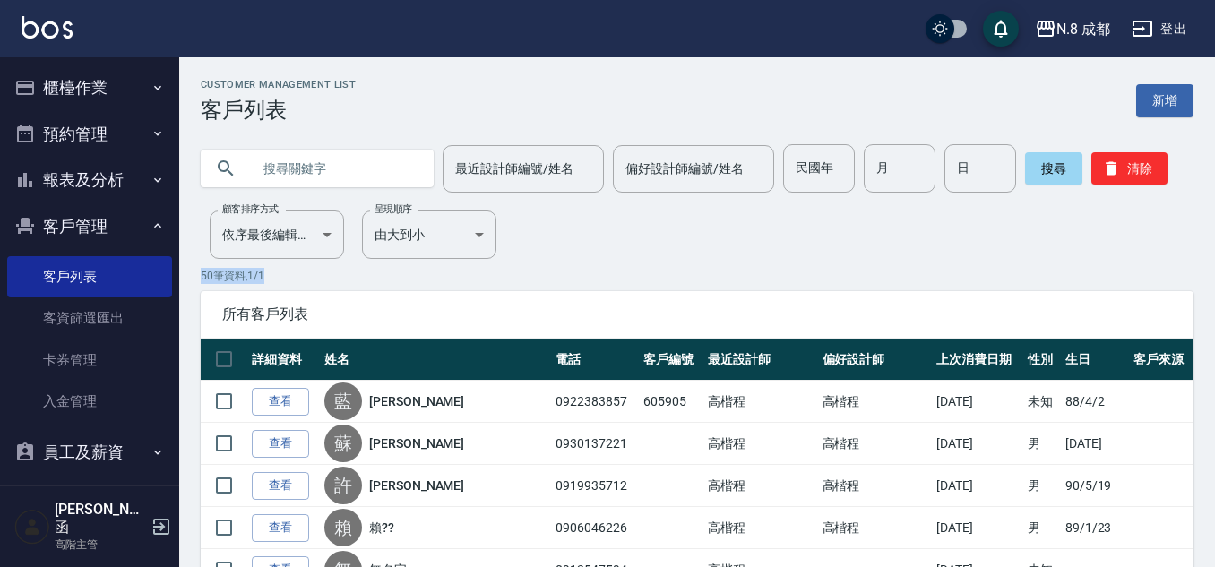
click at [285, 277] on p "50 筆資料, 1 / 1" at bounding box center [697, 276] width 993 height 16
click at [489, 282] on p "50 筆資料, 1 / 1" at bounding box center [697, 276] width 993 height 16
click at [312, 167] on input "text" at bounding box center [335, 168] width 168 height 48
type input "藍"
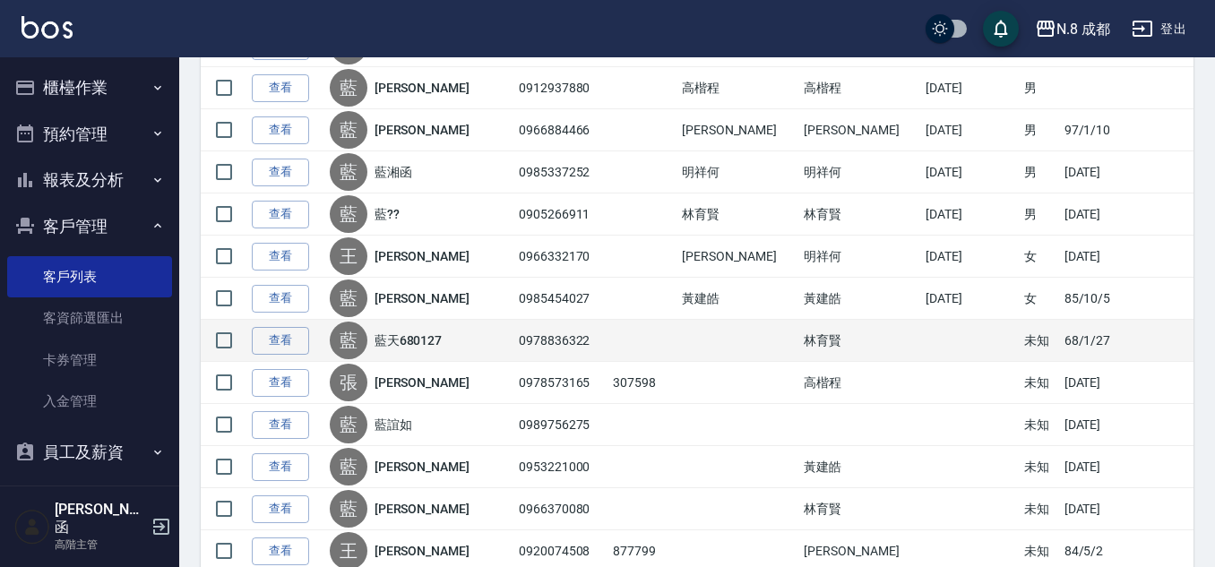
scroll to position [382, 0]
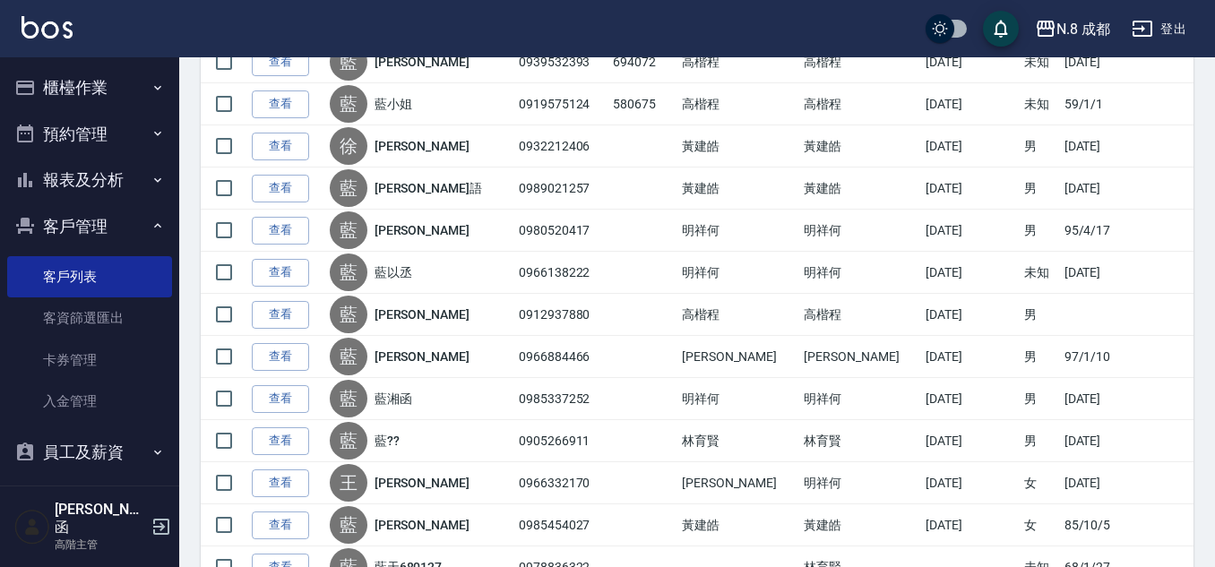
drag, startPoint x: 277, startPoint y: 268, endPoint x: 434, endPoint y: 277, distance: 157.1
click at [279, 270] on link "查看" at bounding box center [280, 273] width 57 height 28
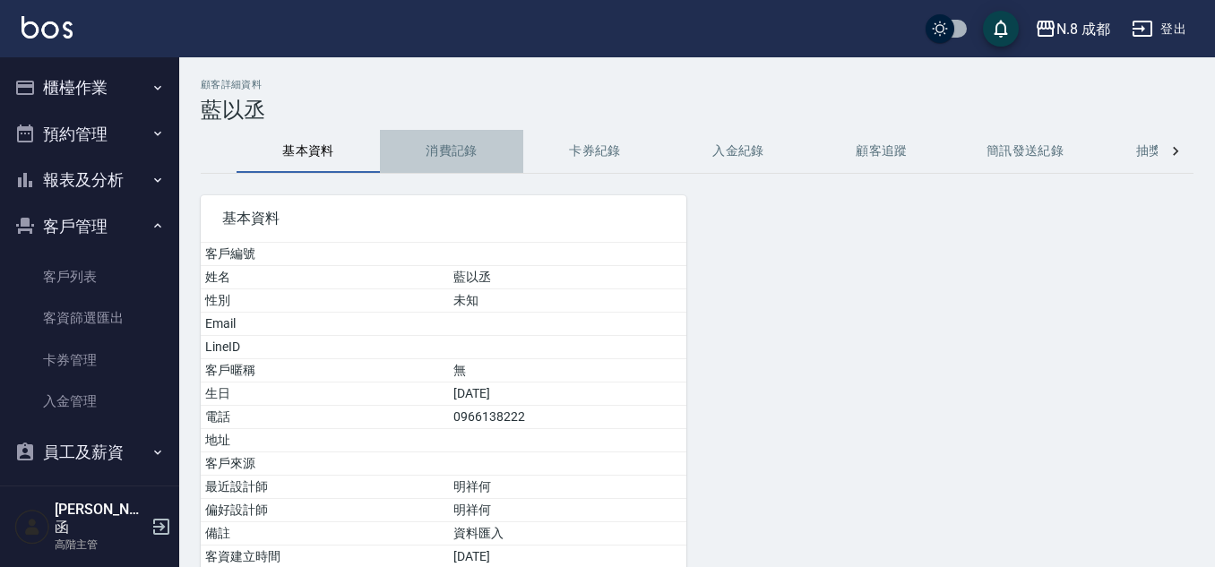
click at [483, 152] on button "消費記錄" at bounding box center [451, 151] width 143 height 43
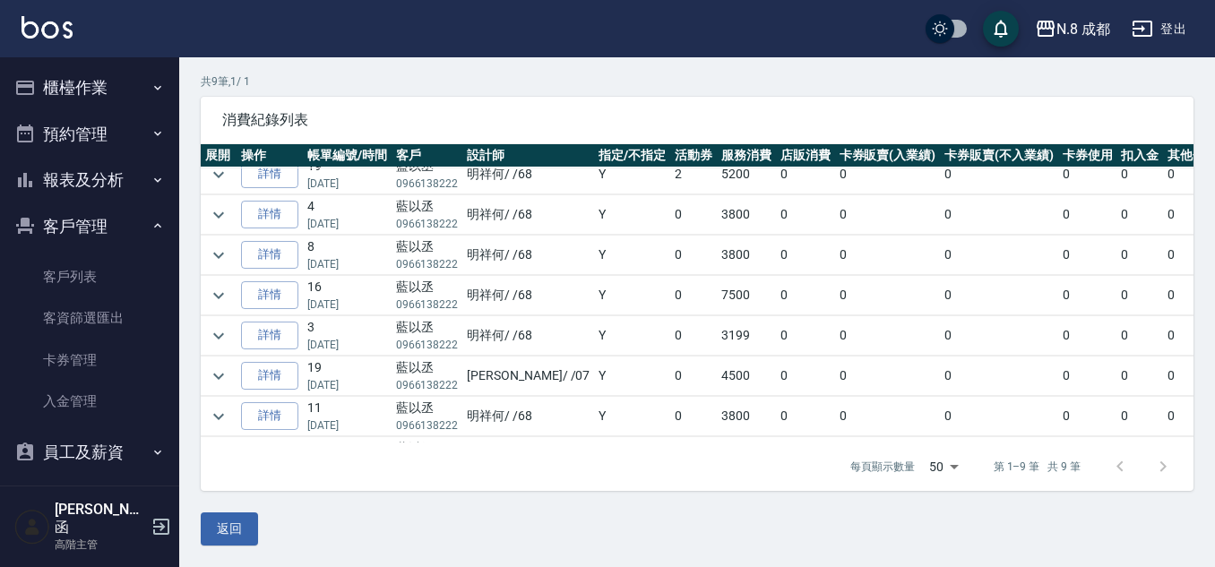
scroll to position [101, 0]
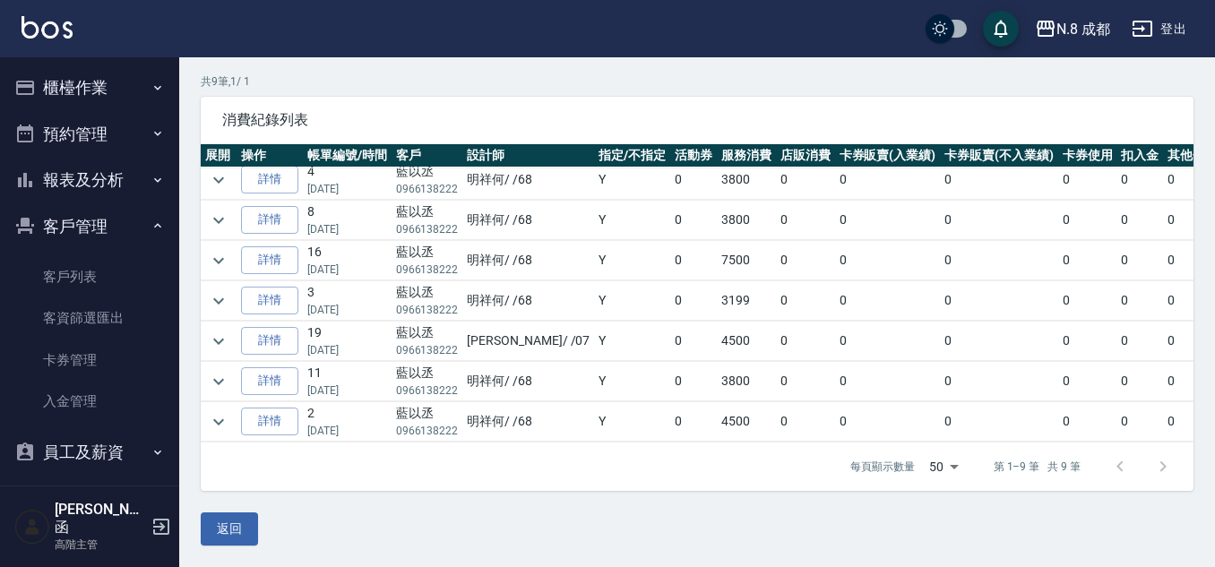
drag, startPoint x: 267, startPoint y: 402, endPoint x: 316, endPoint y: 403, distance: 49.3
click at [267, 408] on link "詳情" at bounding box center [269, 422] width 57 height 28
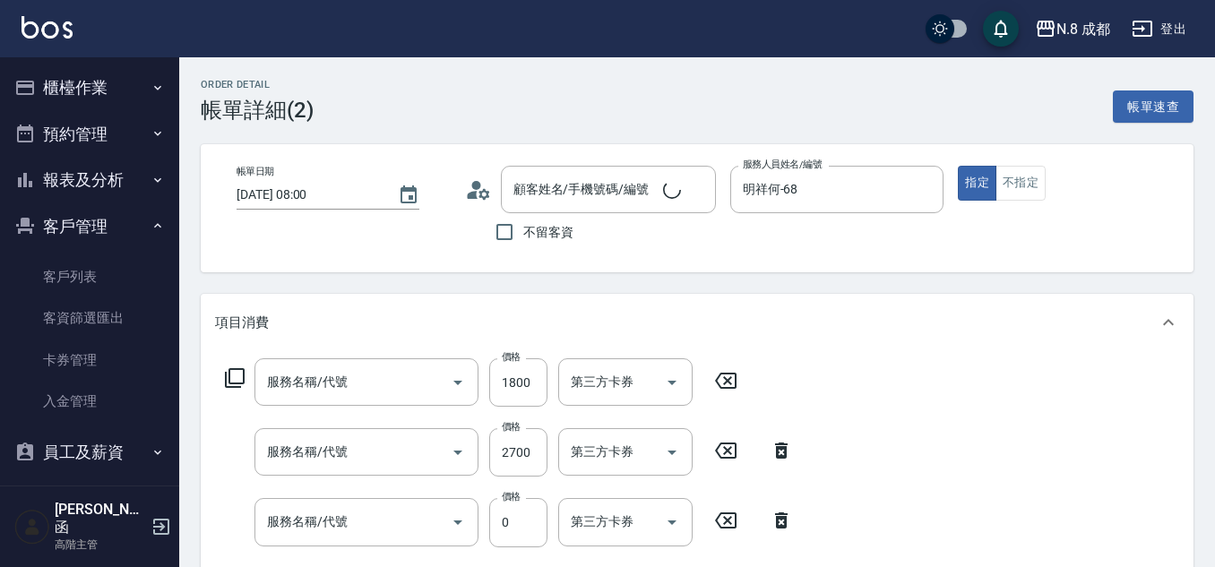
type input "[DATE] 08:00"
type input "明祥何-68"
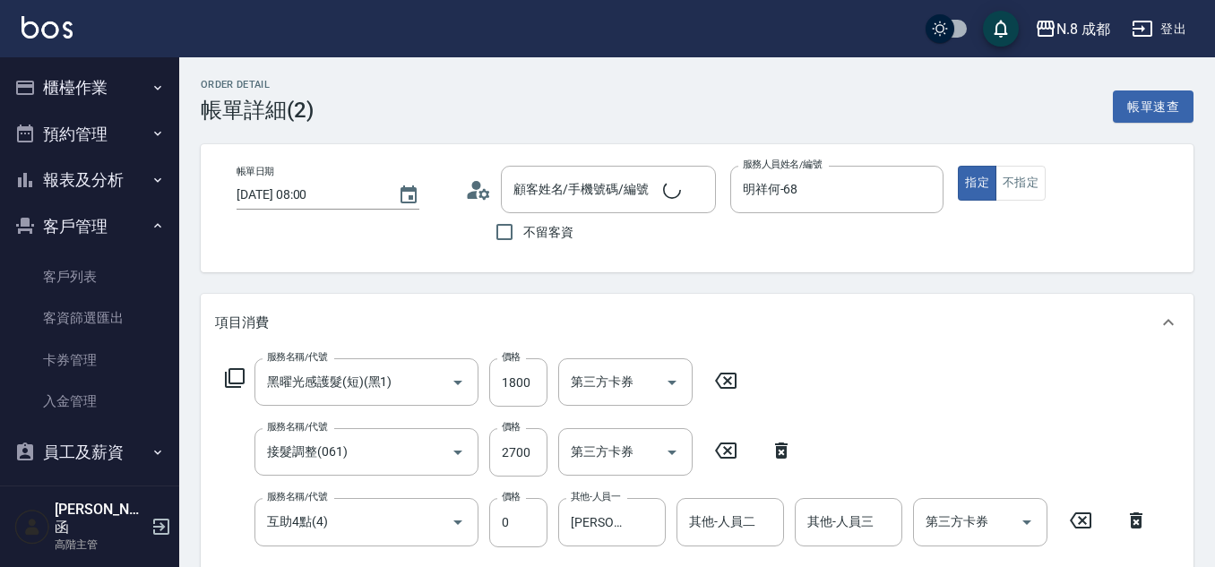
type input "黑曜光感護髮(短)(黑1)"
type input "接髮調整(061)"
type input "互助4點(4)"
type input "藍以丞/0966138222/"
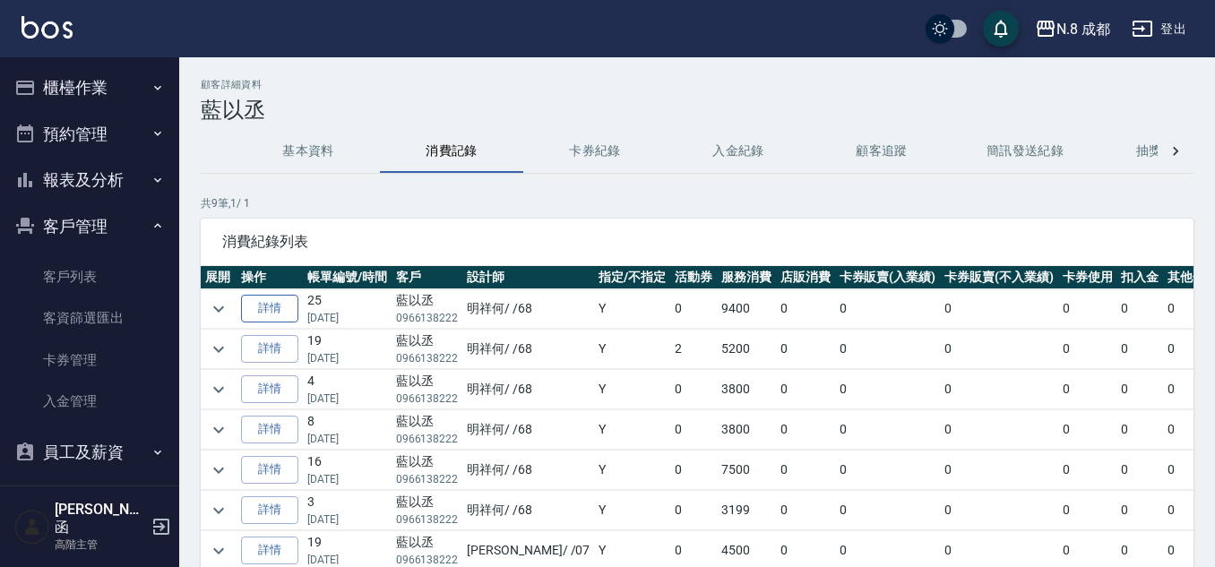
click at [270, 303] on link "詳情" at bounding box center [269, 309] width 57 height 28
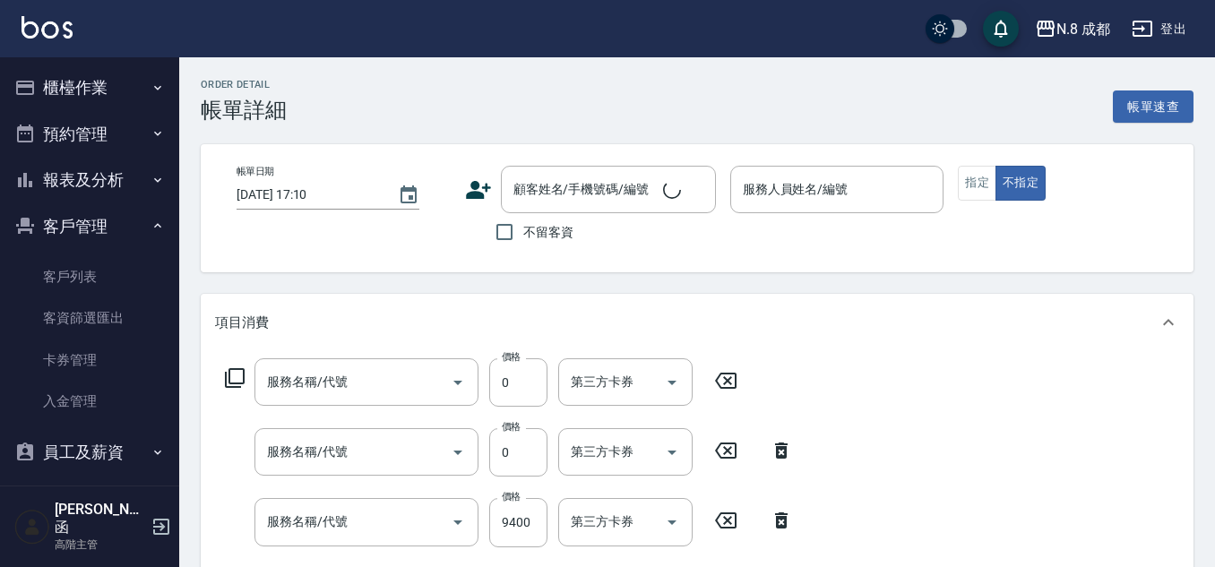
type input "[DATE] 20:41"
type input "明祥何-68"
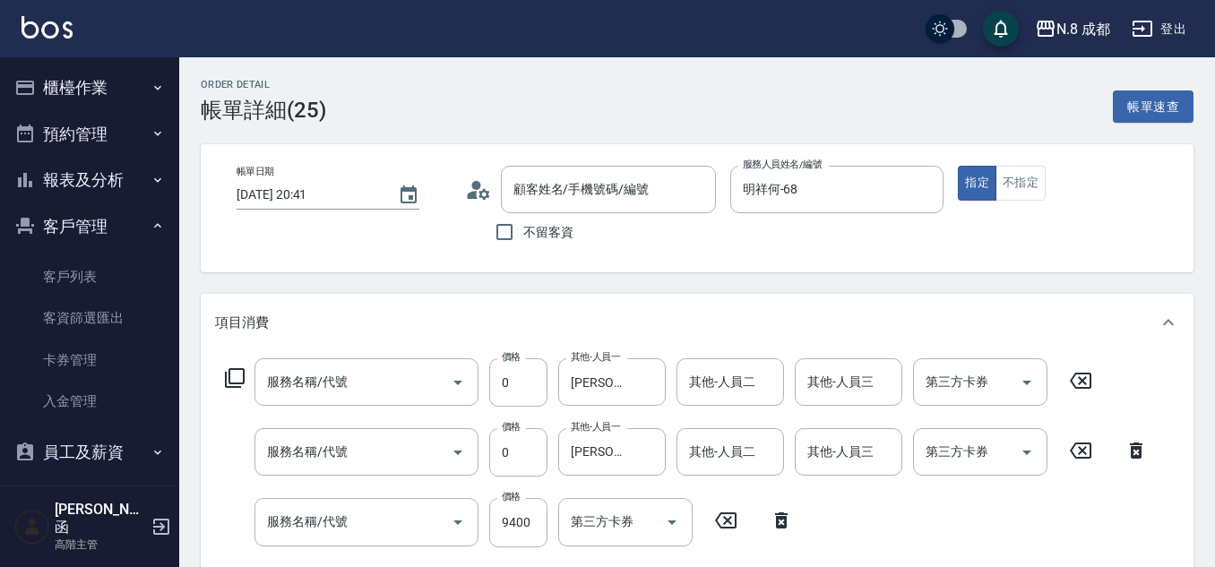
type input "互助1點(1)"
type input "互助2點(2)"
type input "接髮調整(061)"
type input "藍以丞/0966138222/"
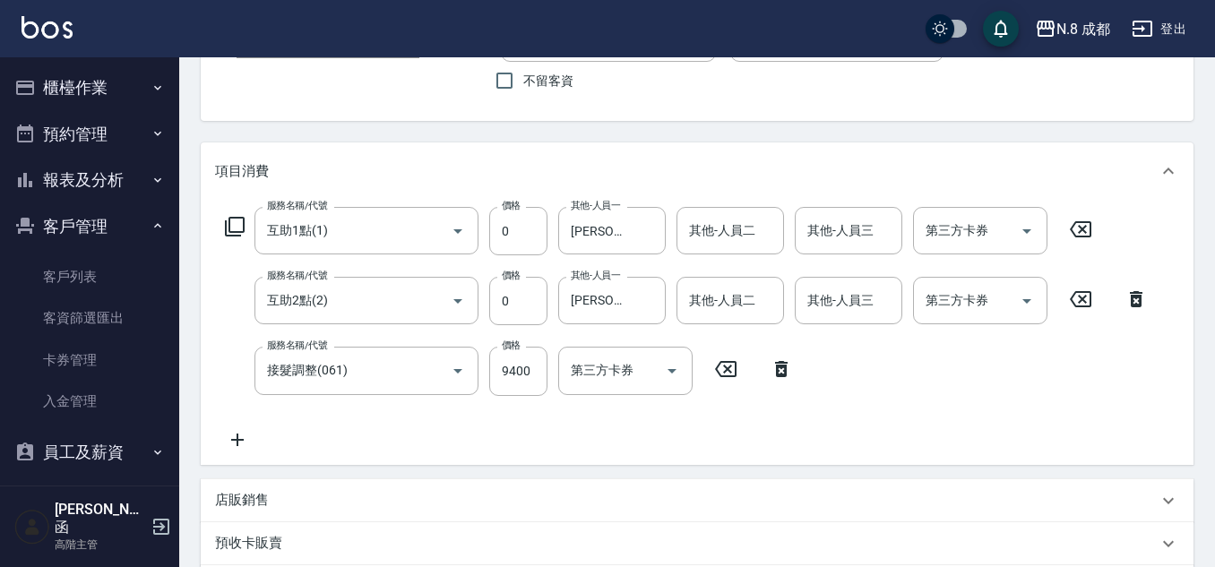
scroll to position [179, 0]
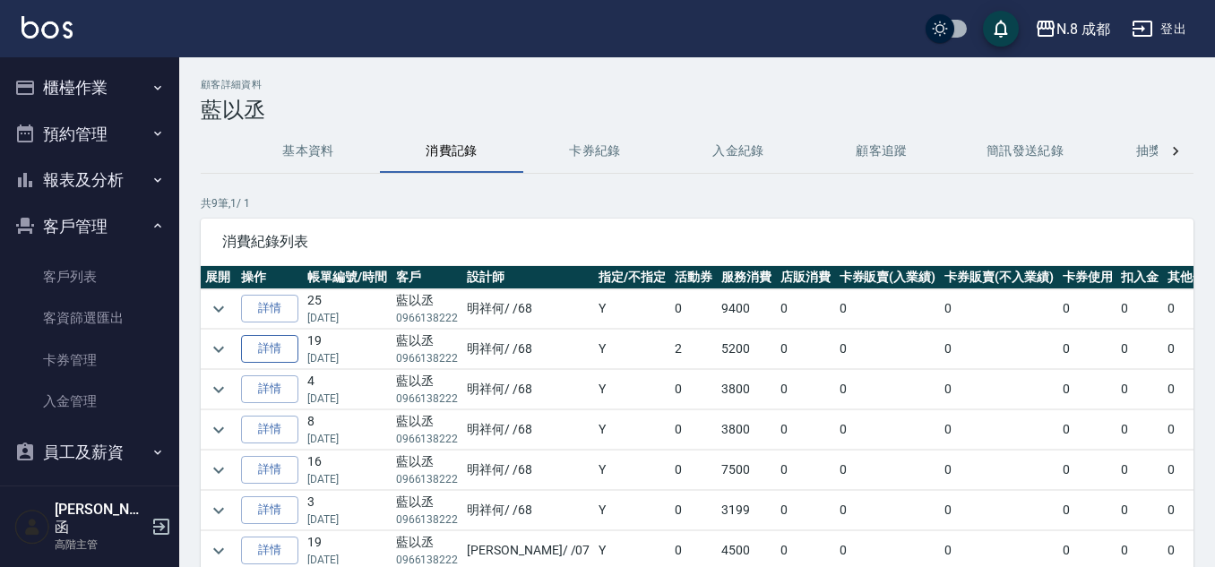
click at [278, 346] on link "詳情" at bounding box center [269, 349] width 57 height 28
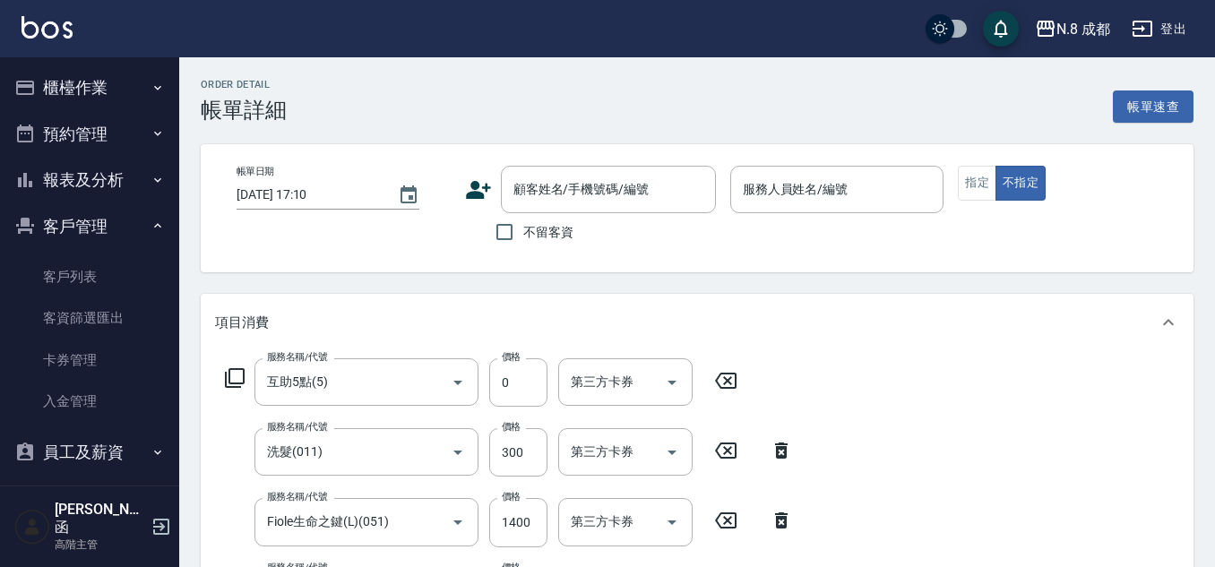
type input "互助5點(5)"
type input "洗髮(011)"
type input "Fiole生命之鍵(L)(051)"
type input "頭皮護理(中階)(014)"
type input "接髮調整(061)"
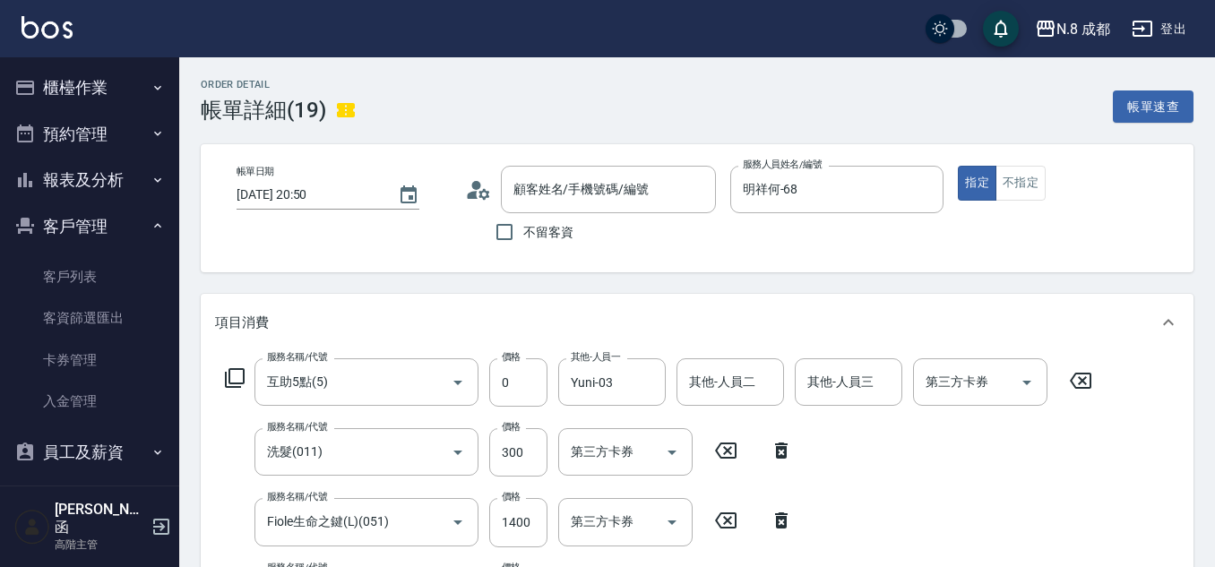
type input "[DATE] 20:50"
type input "明祥何-68"
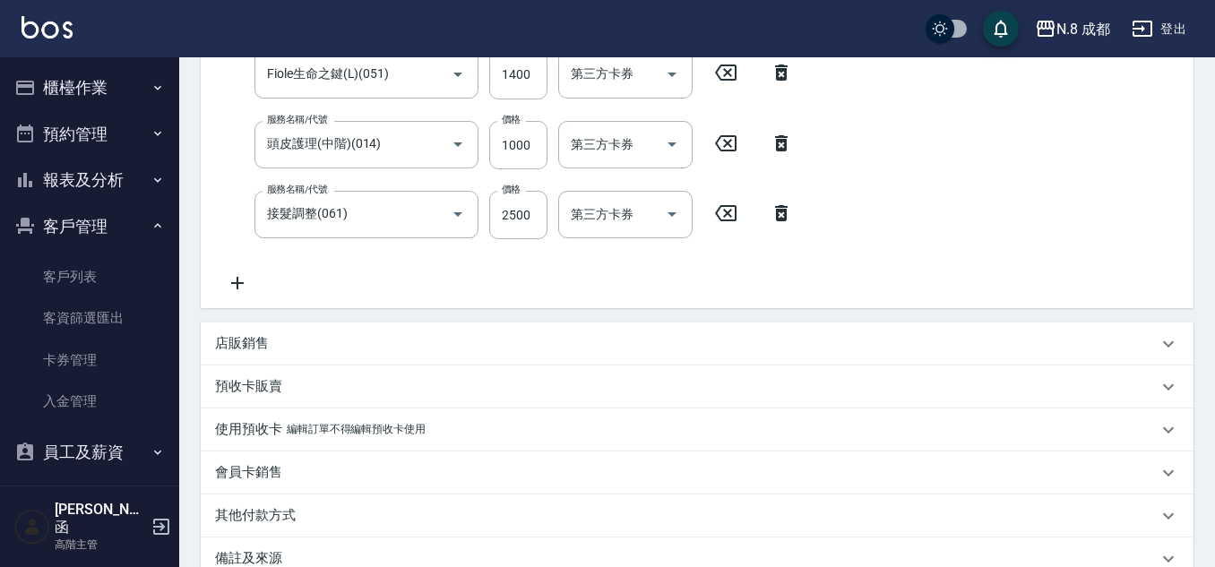
type input "藍以丞/0966138222/"
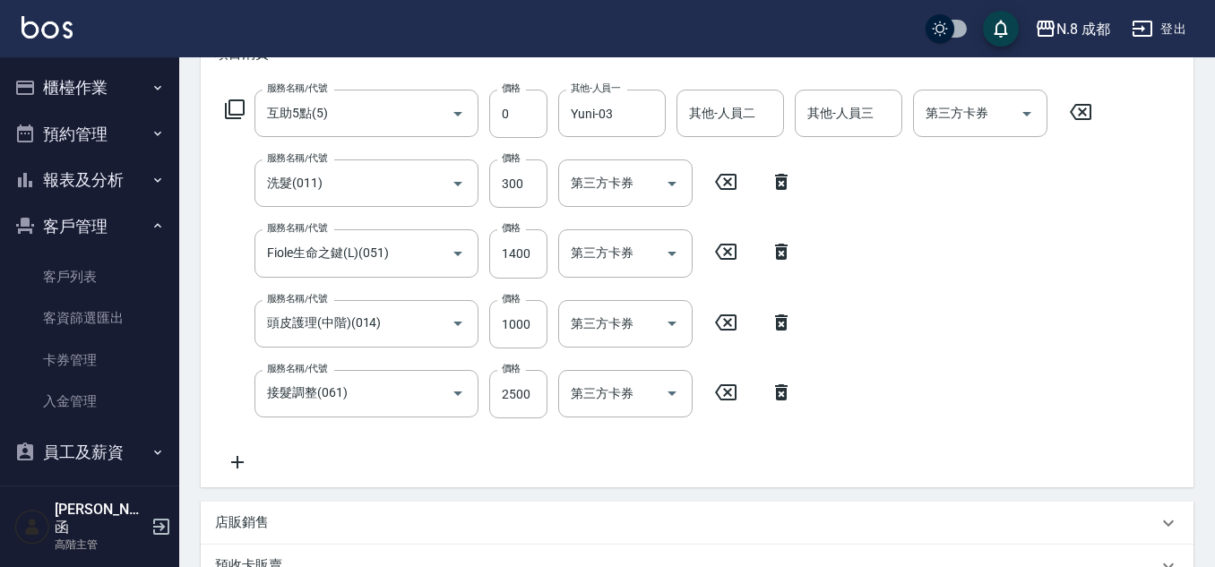
scroll to position [179, 0]
